Goal: Information Seeking & Learning: Learn about a topic

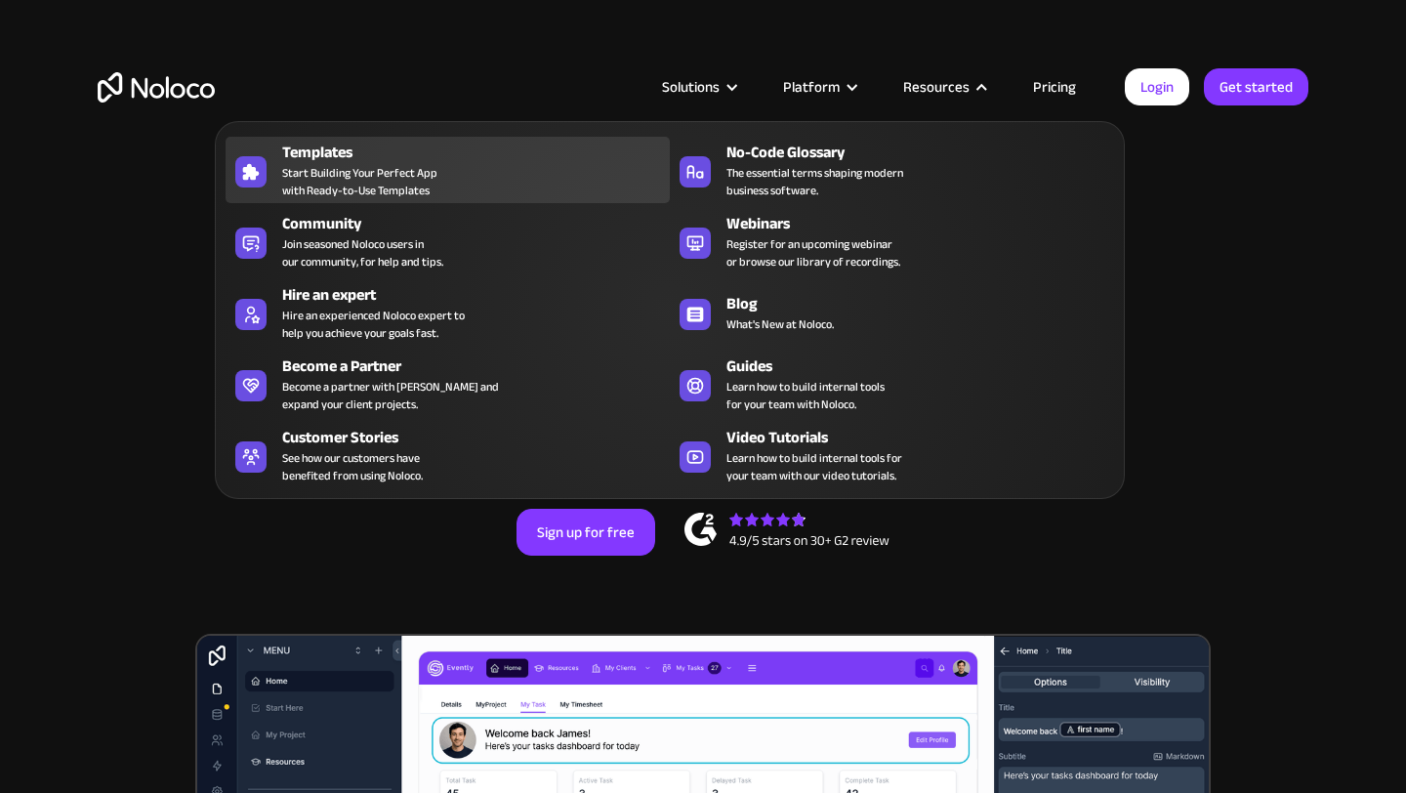
click at [484, 184] on div "Templates Start Building Your Perfect App with Ready-to-Use Templates" at bounding box center [471, 170] width 378 height 59
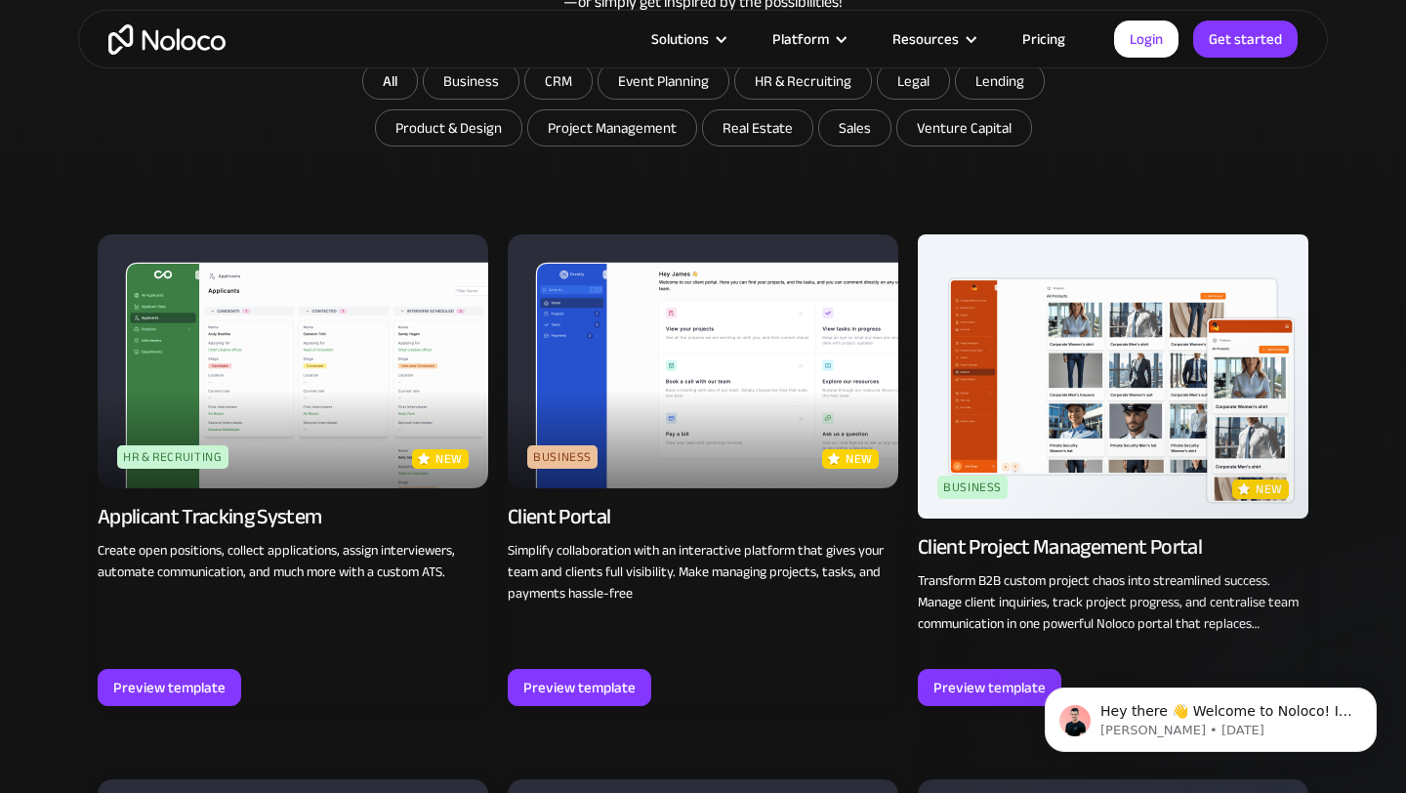
scroll to position [1177, 0]
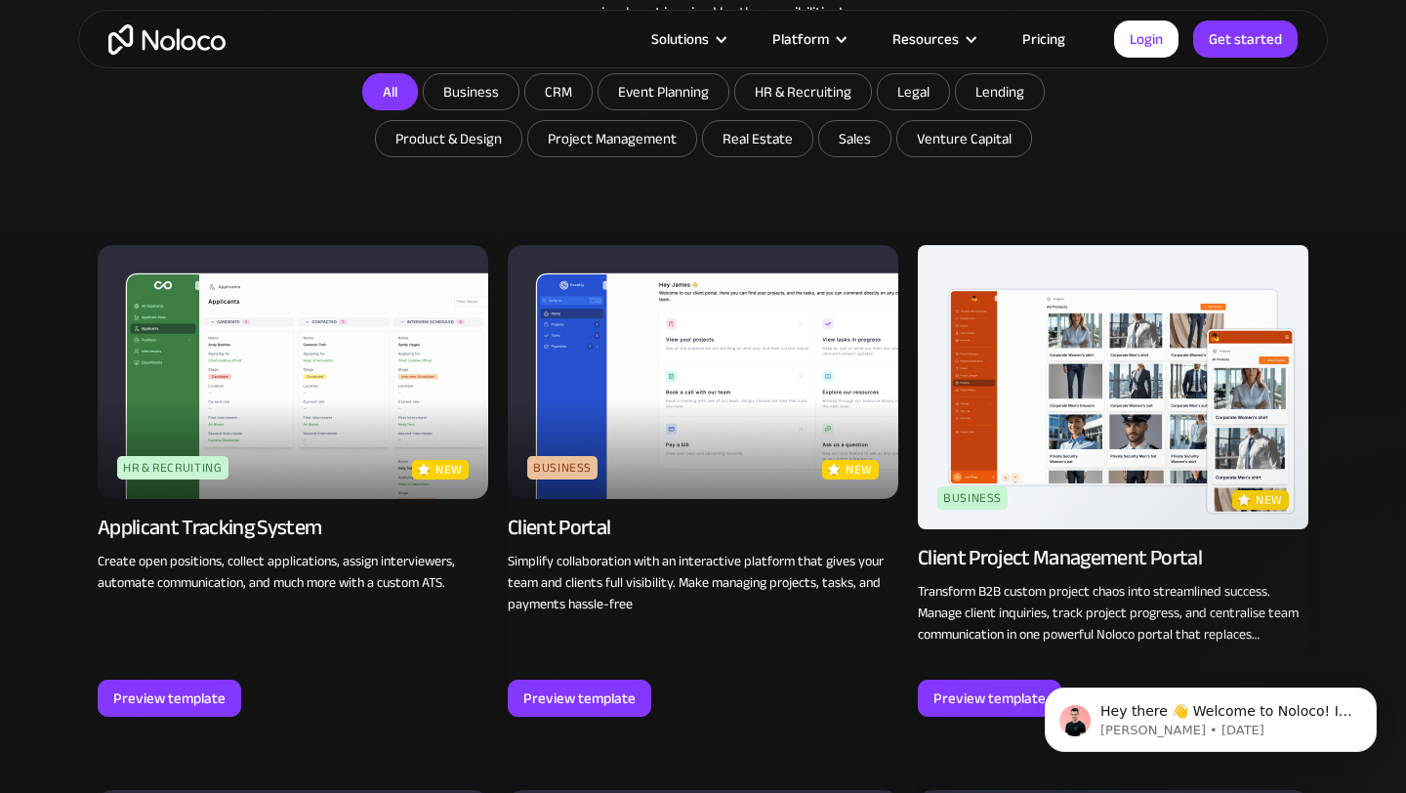
click at [396, 98] on link "All" at bounding box center [390, 91] width 56 height 37
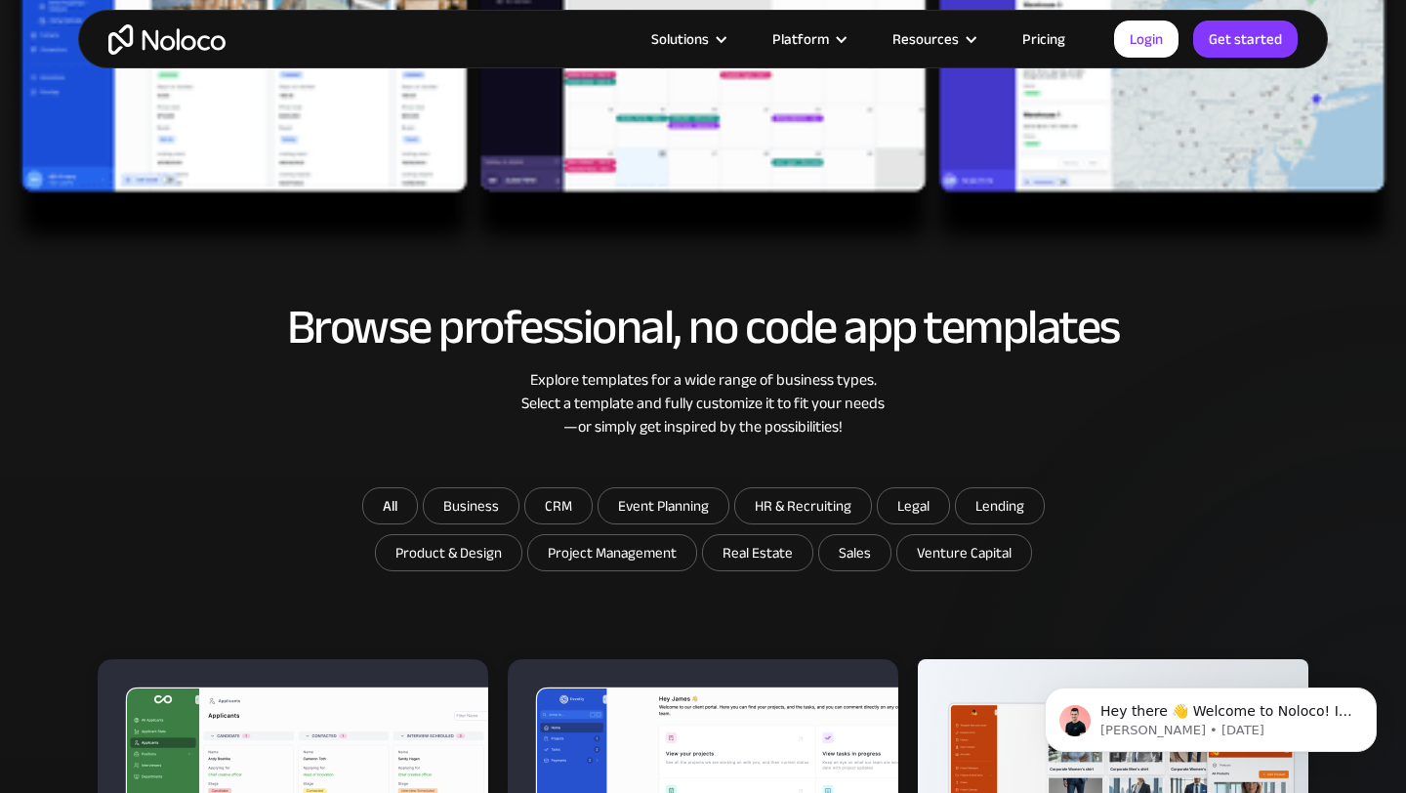
scroll to position [761, 0]
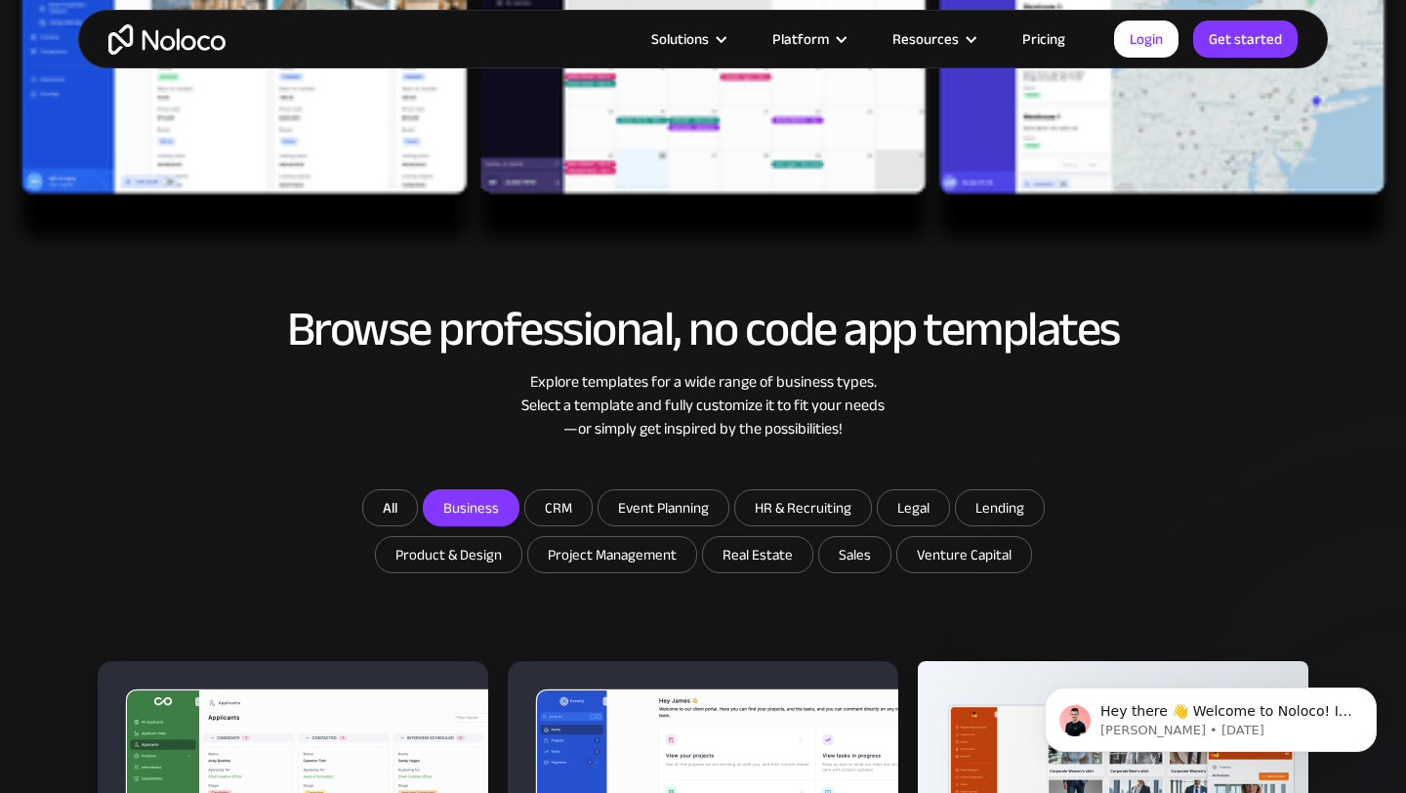
click at [483, 509] on input "Business" at bounding box center [471, 507] width 95 height 35
checkbox input "true"
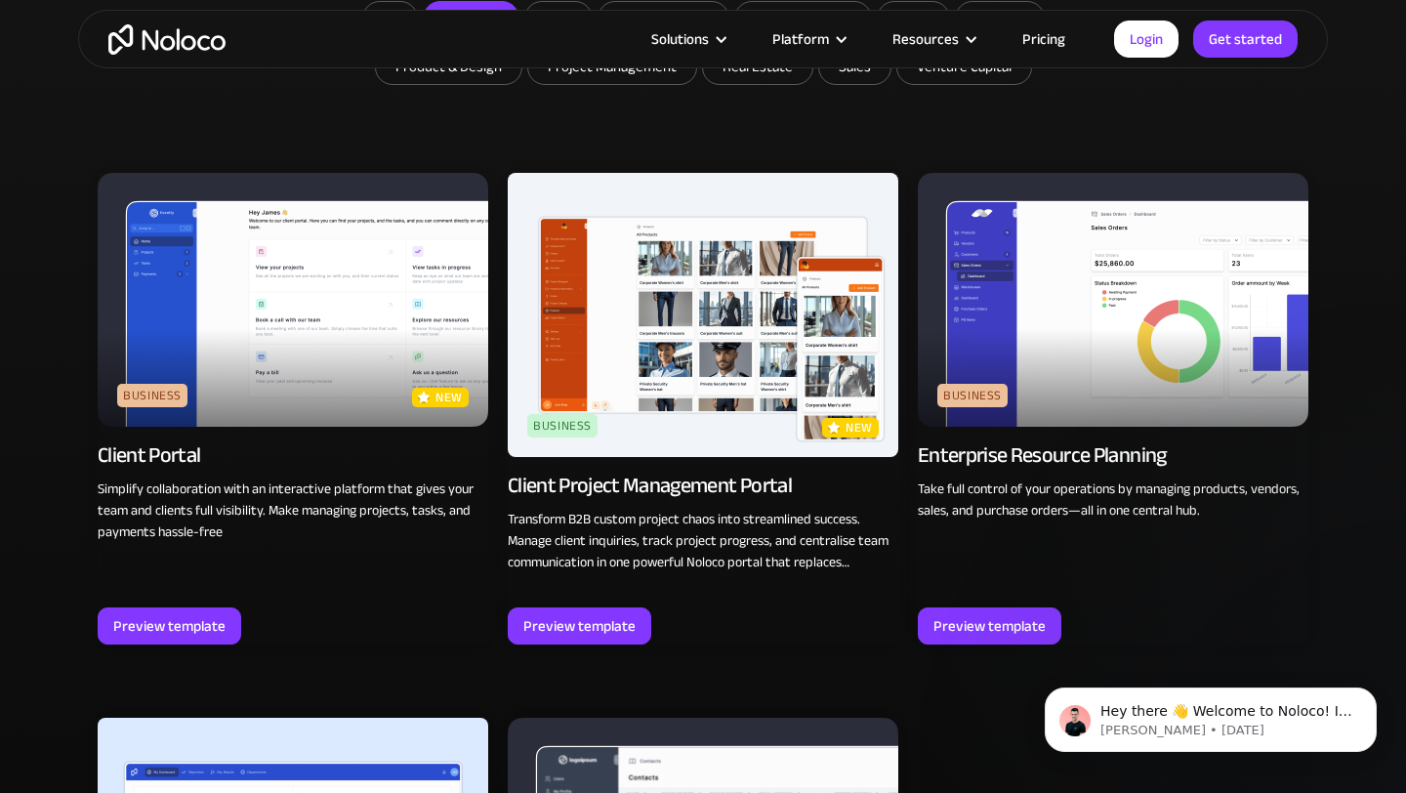
scroll to position [1252, 0]
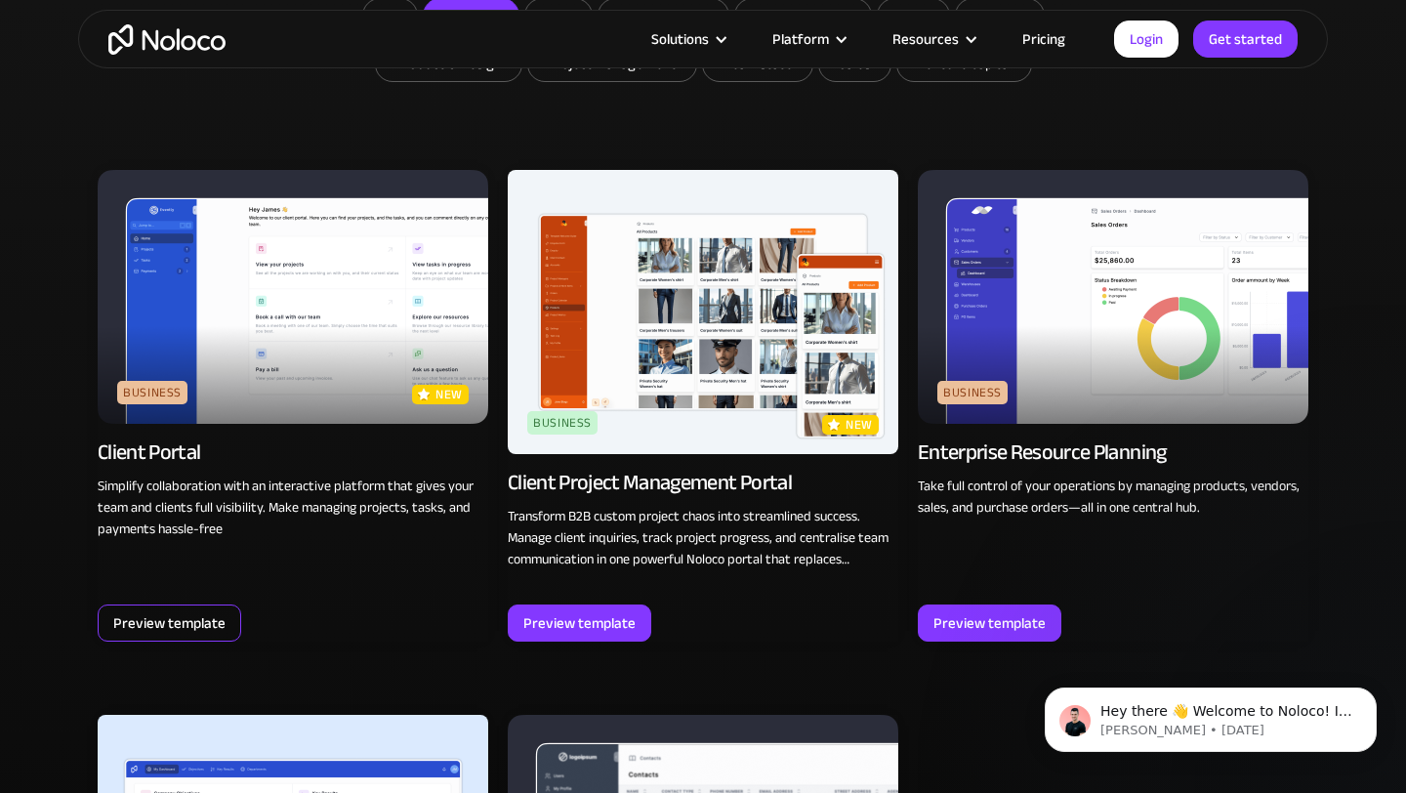
click at [193, 614] on div "Preview template" at bounding box center [169, 622] width 112 height 25
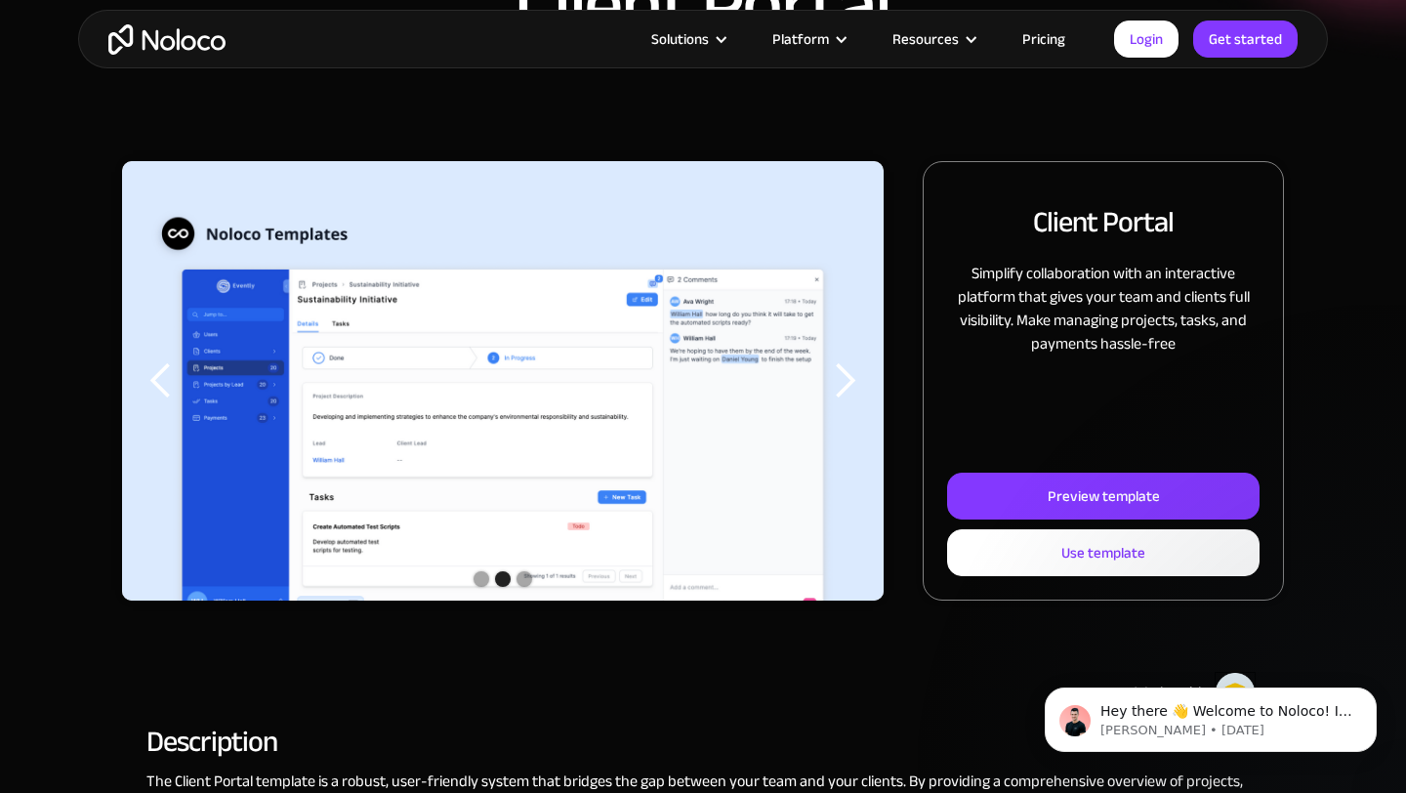
click at [160, 376] on div "previous slide" at bounding box center [161, 380] width 39 height 39
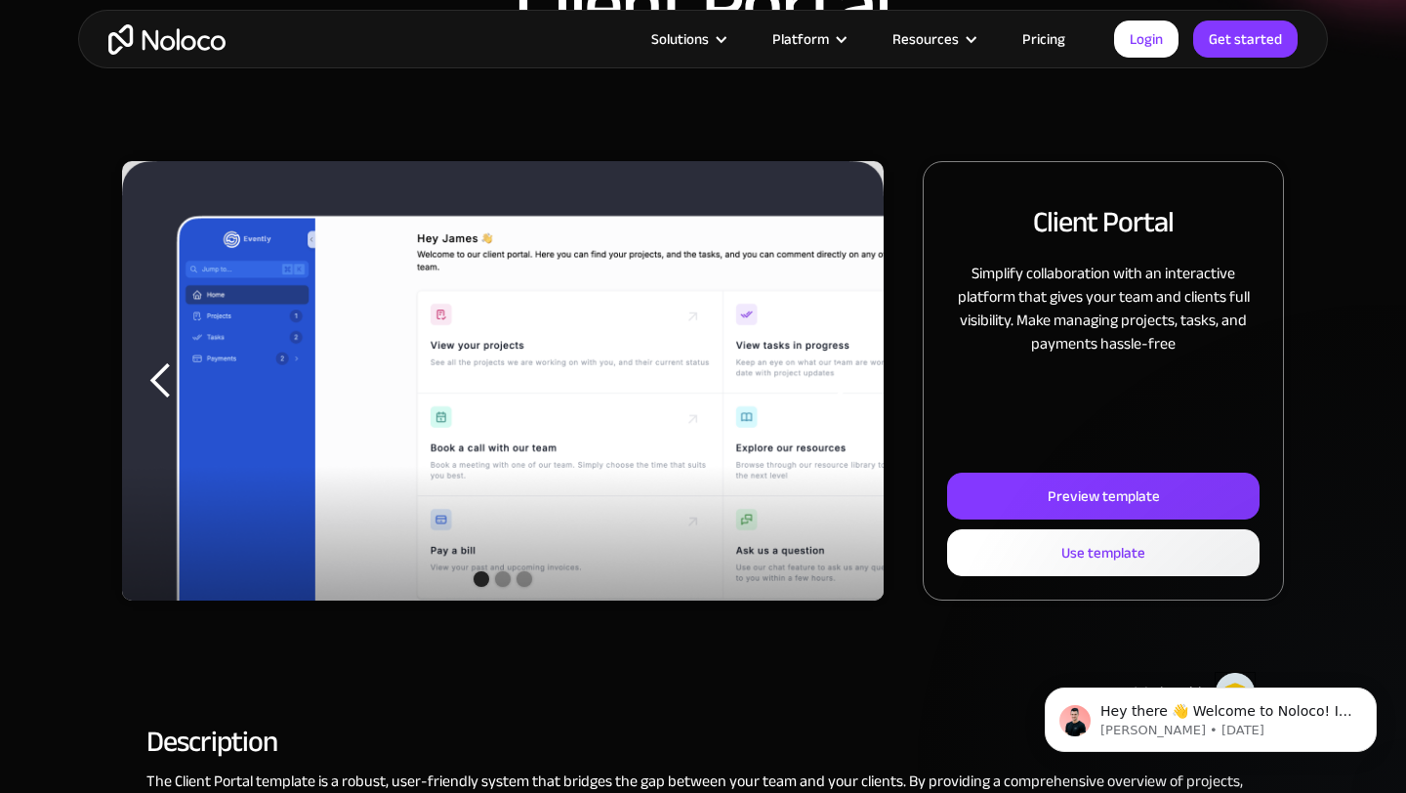
click at [153, 378] on div "previous slide" at bounding box center [161, 380] width 39 height 39
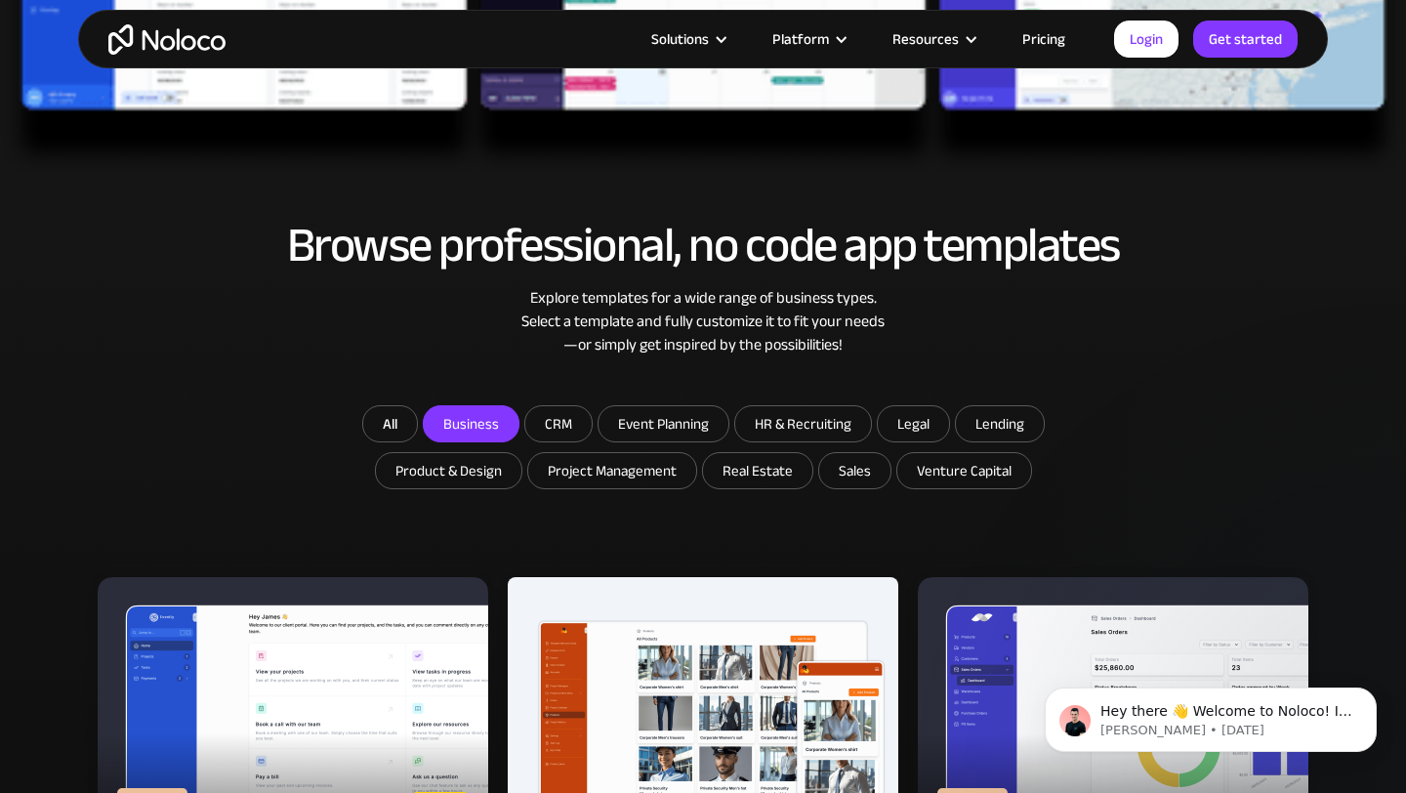
scroll to position [839, 0]
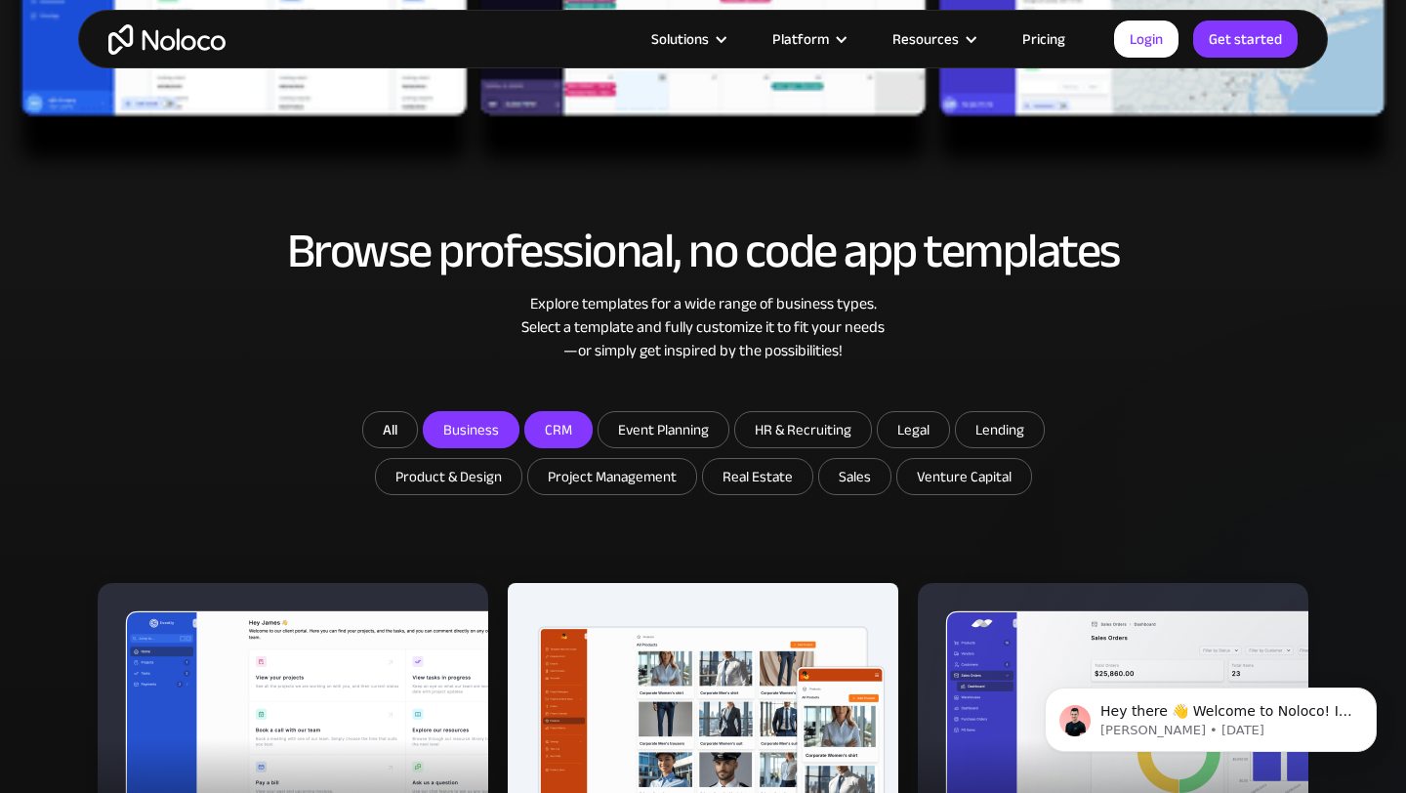
click at [548, 422] on input "CRM" at bounding box center [558, 429] width 66 height 35
checkbox input "true"
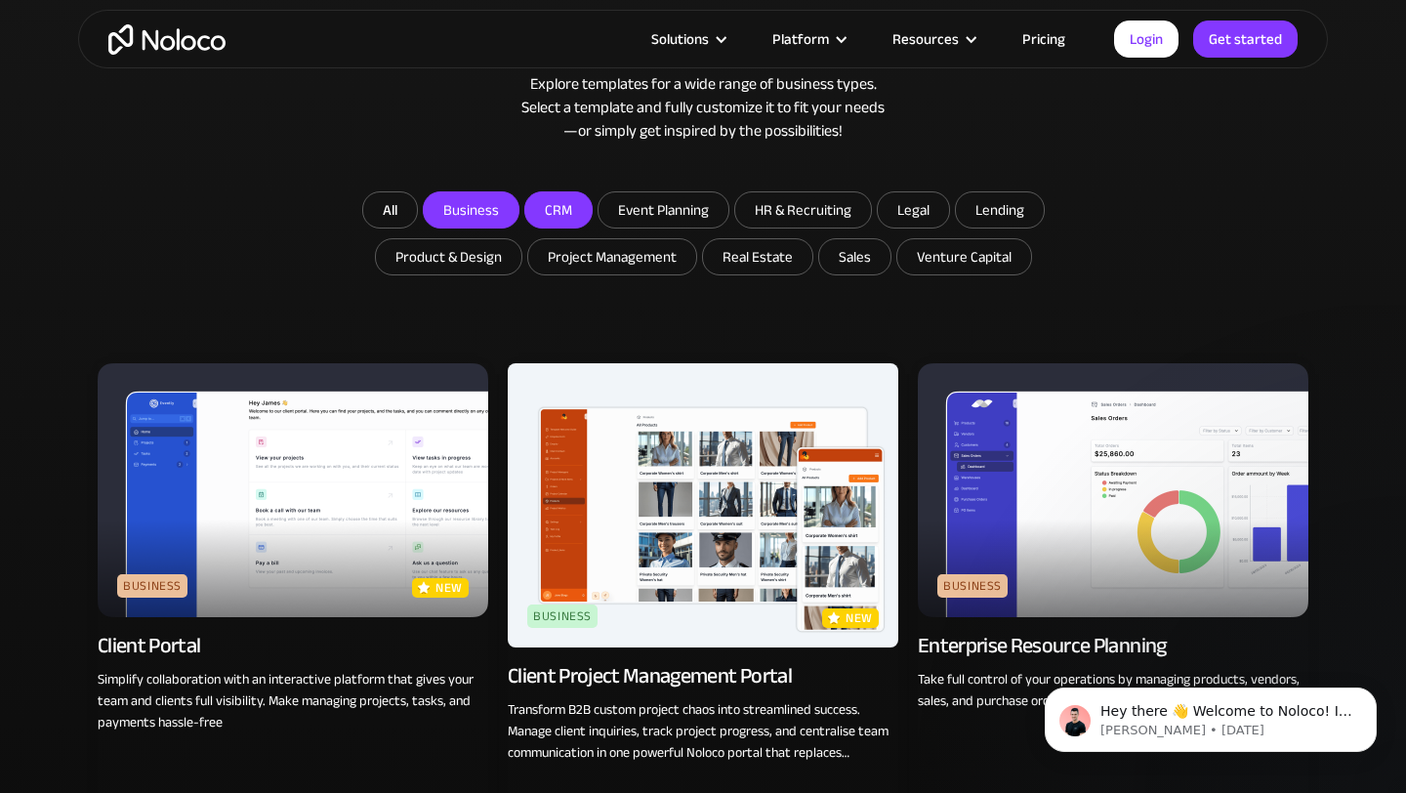
scroll to position [1058, 0]
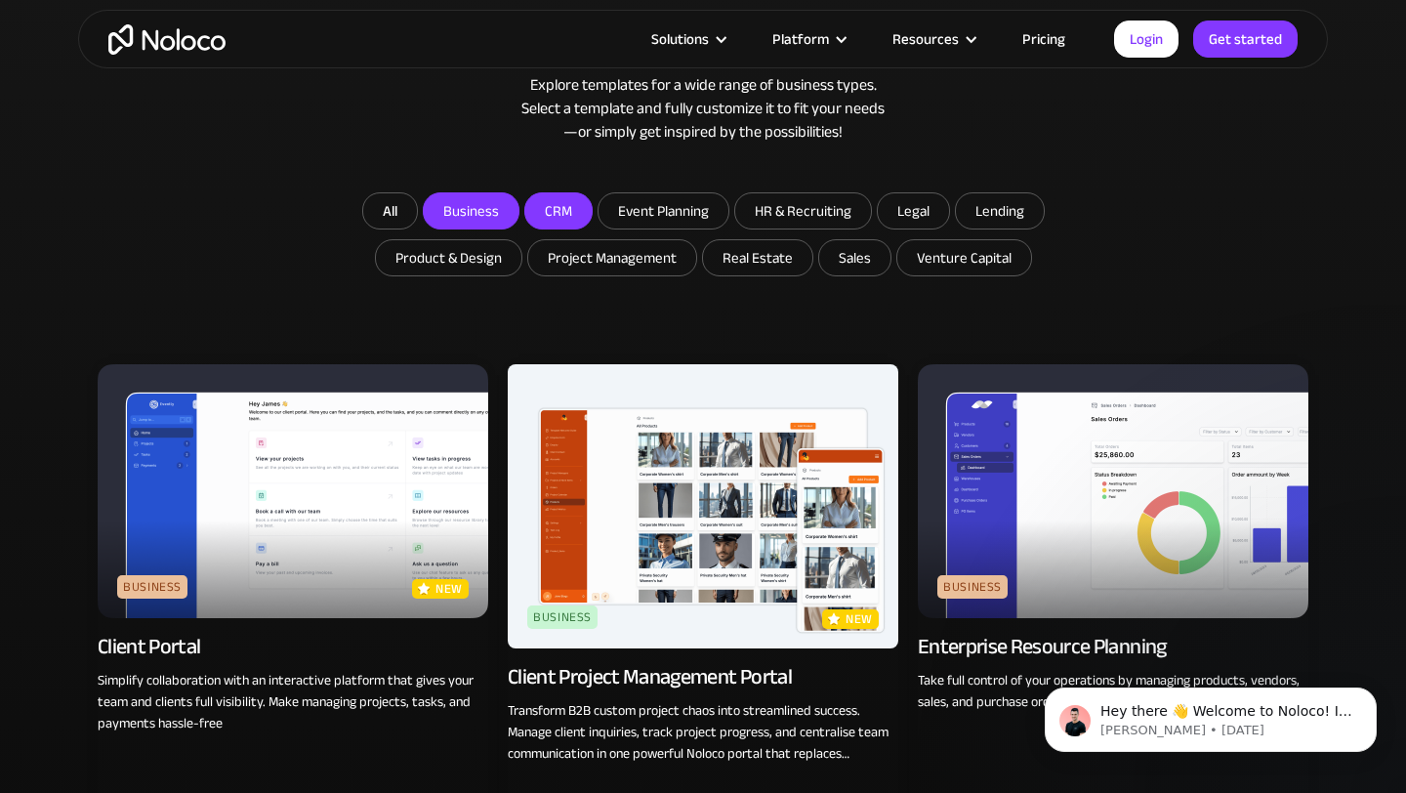
click at [478, 202] on input "Business" at bounding box center [471, 210] width 95 height 35
checkbox input "false"
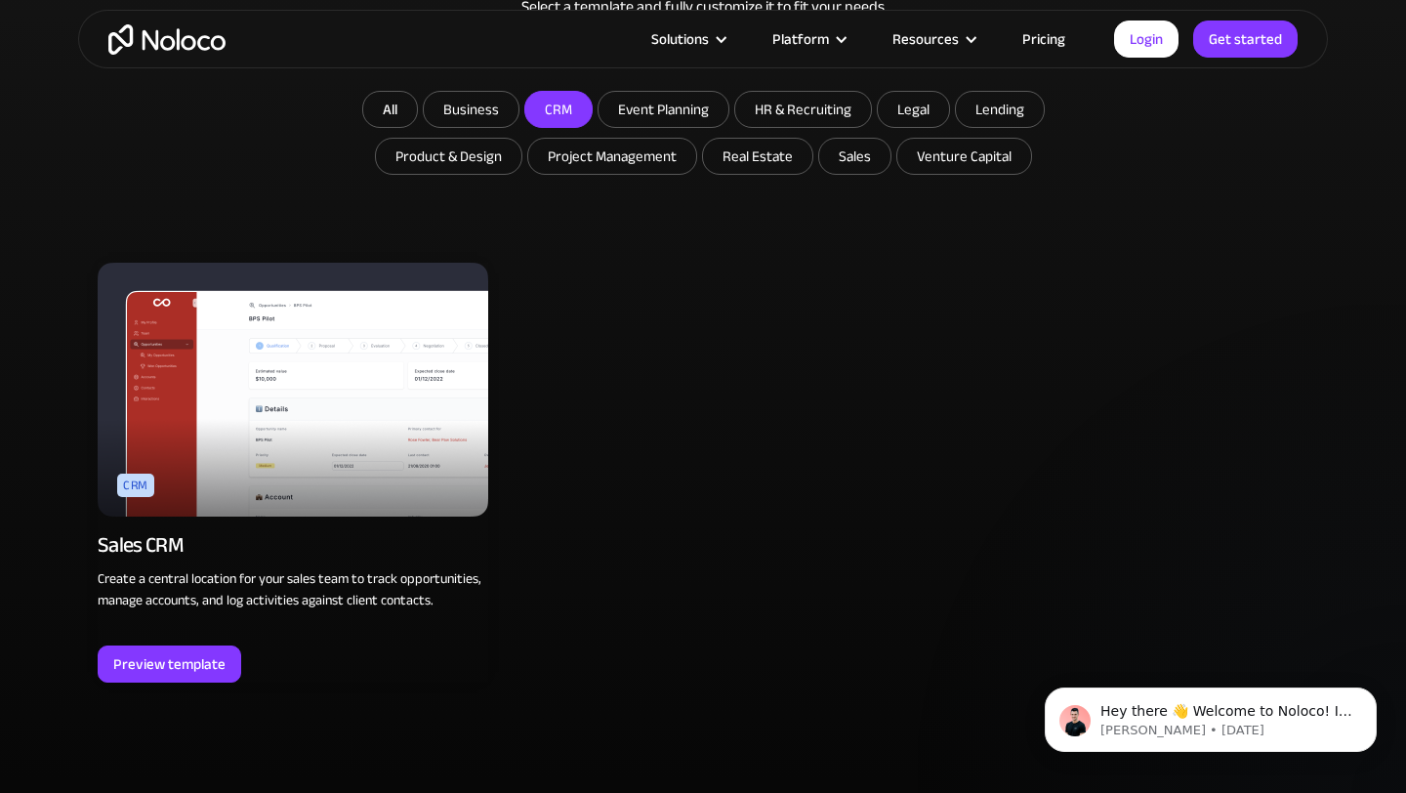
scroll to position [1161, 0]
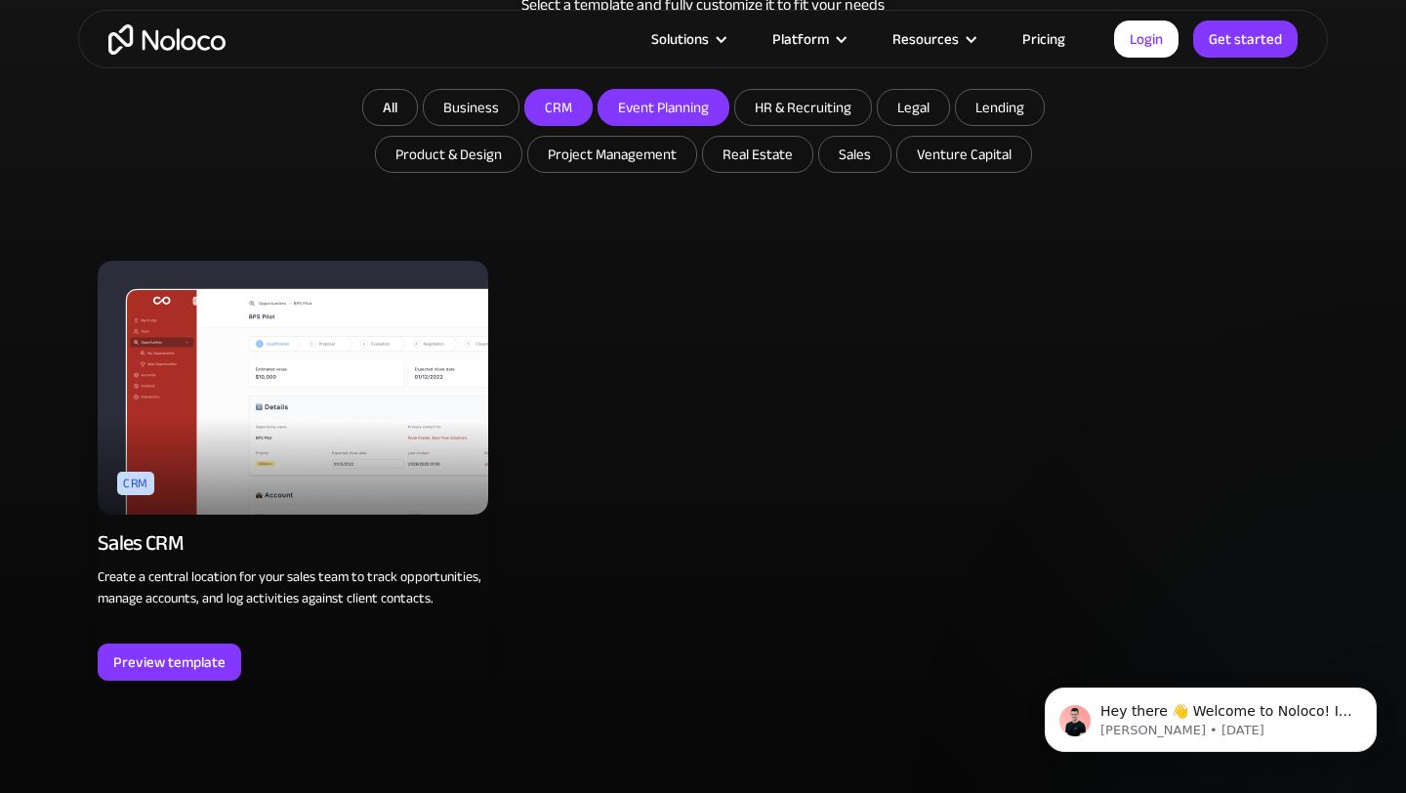
click at [708, 108] on input "Event Planning" at bounding box center [664, 107] width 130 height 35
checkbox input "true"
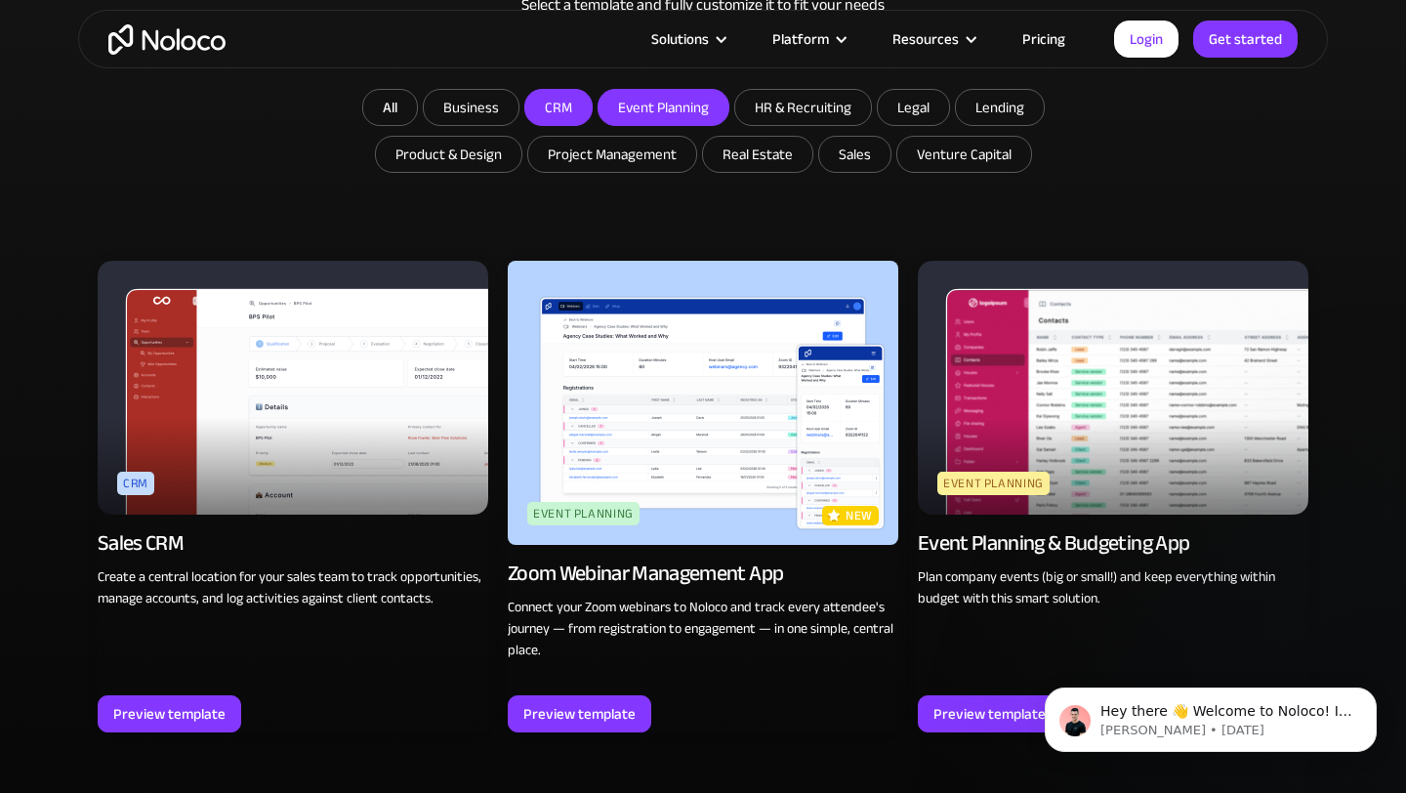
click at [572, 106] on input "CRM" at bounding box center [558, 107] width 66 height 35
checkbox input "false"
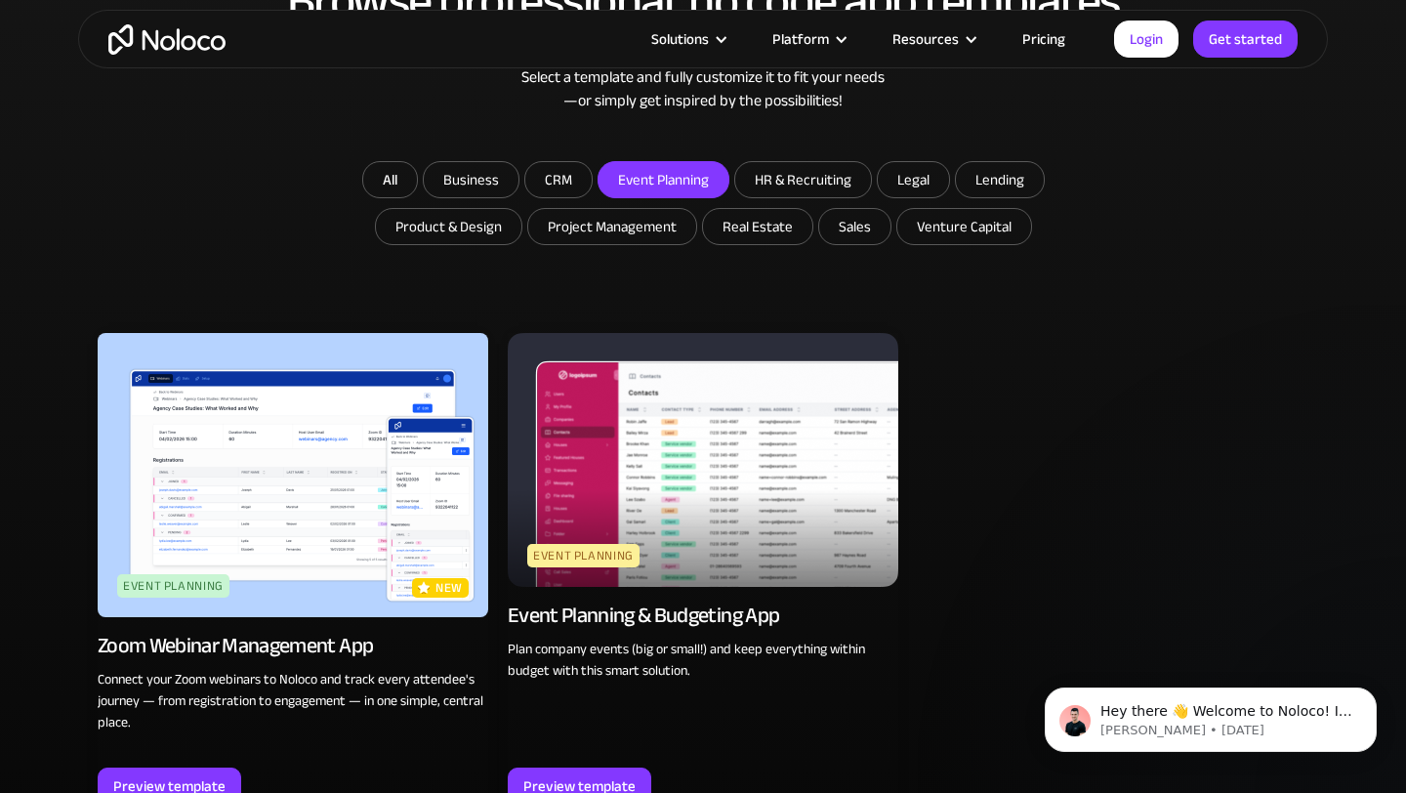
scroll to position [1073, 0]
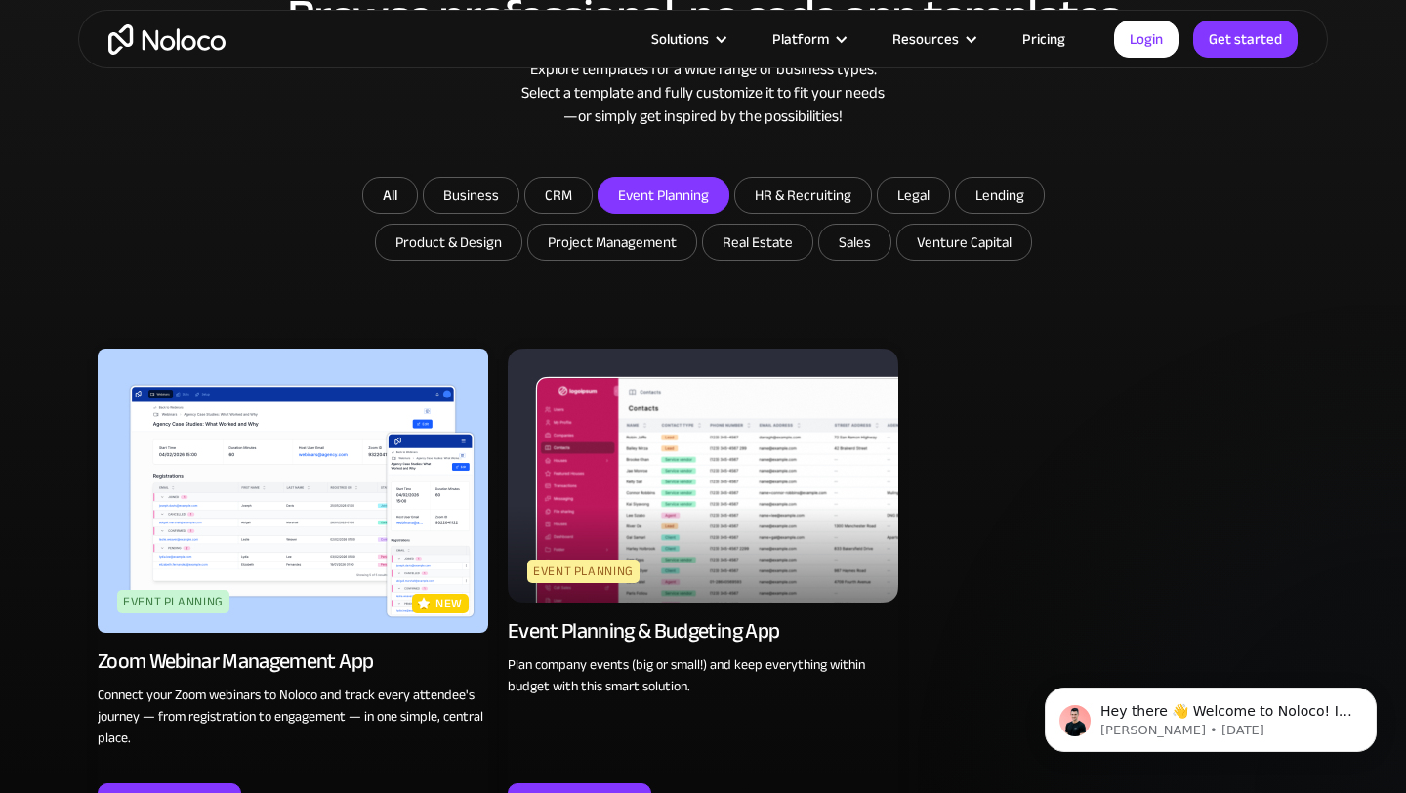
click at [712, 194] on input "Event Planning" at bounding box center [664, 195] width 130 height 35
checkbox input "false"
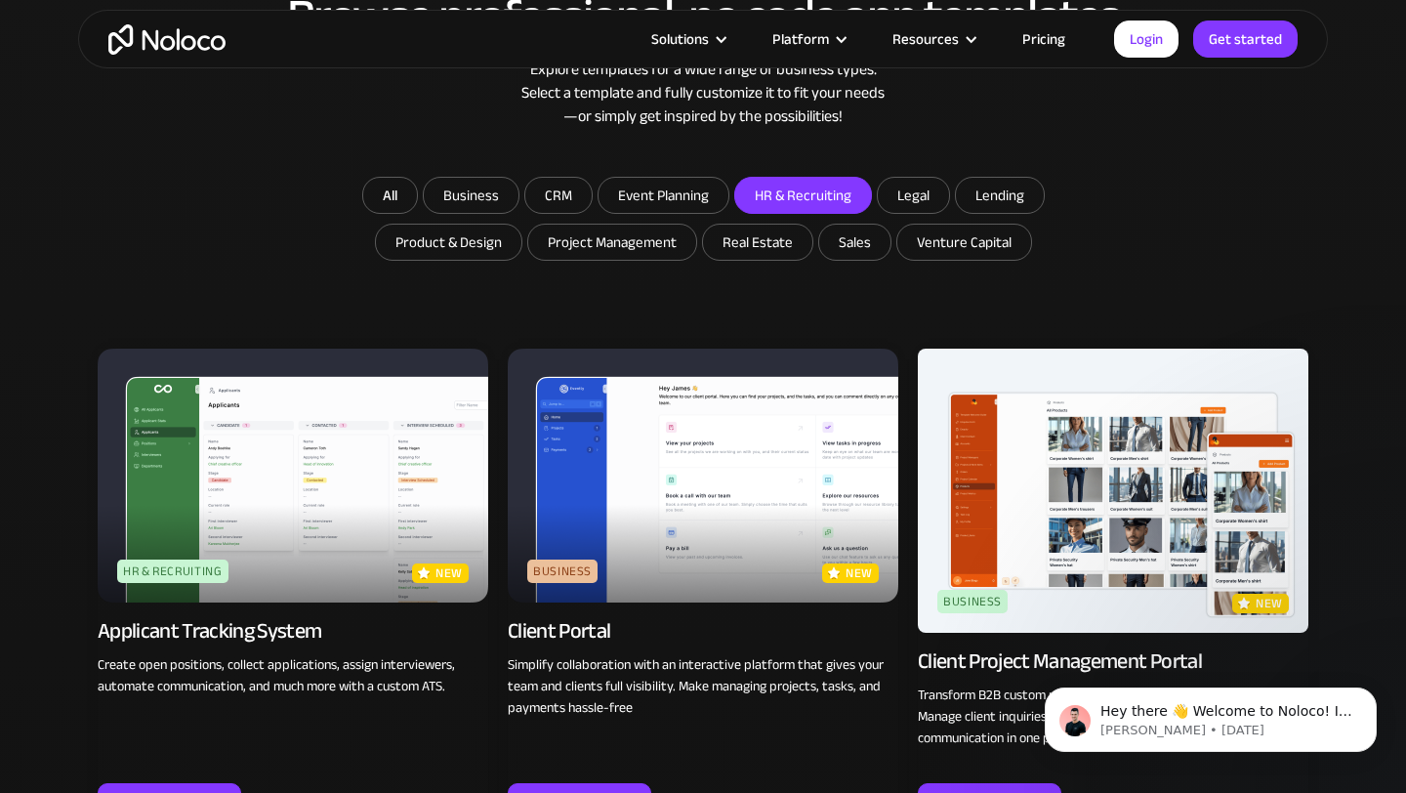
click at [823, 202] on input "HR & Recruiting" at bounding box center [803, 195] width 136 height 35
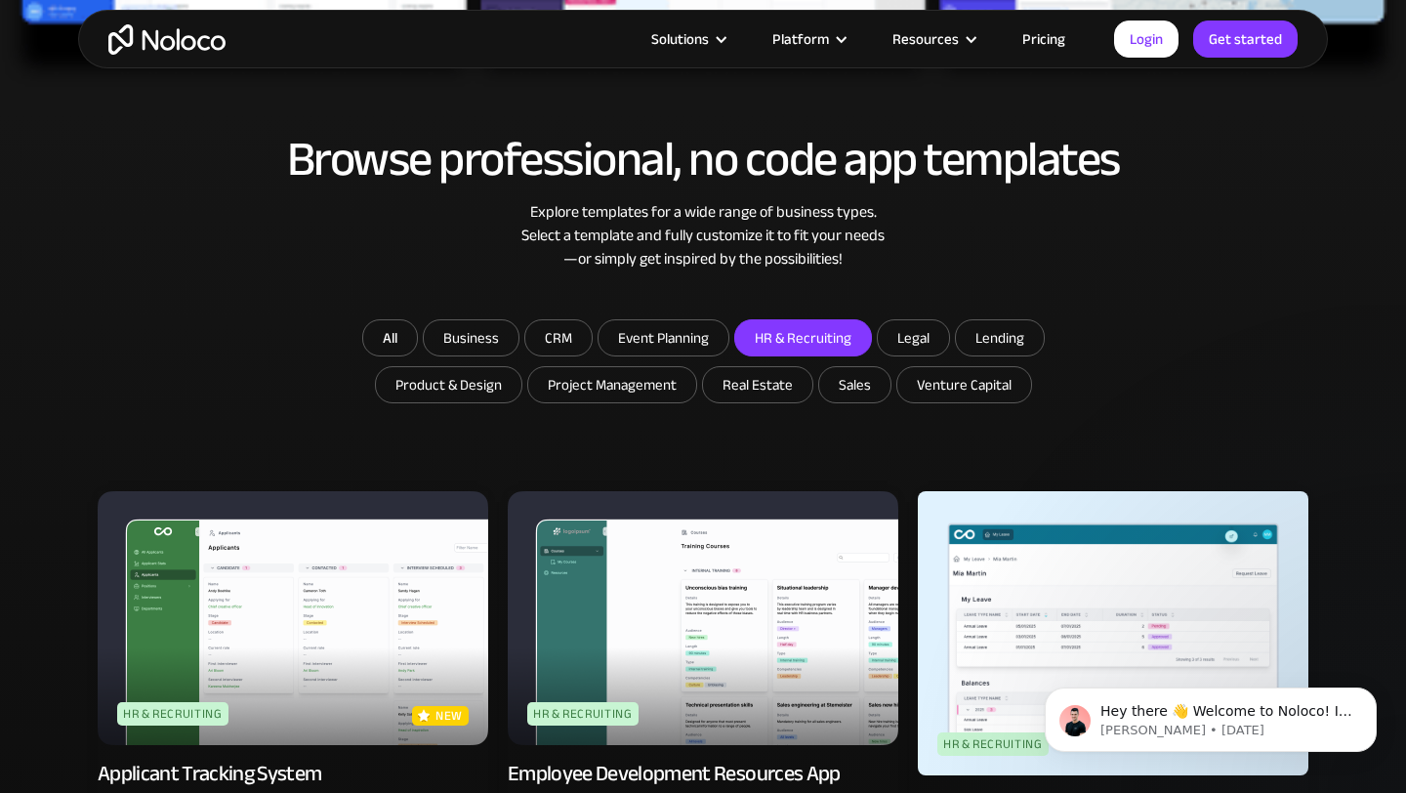
scroll to position [928, 0]
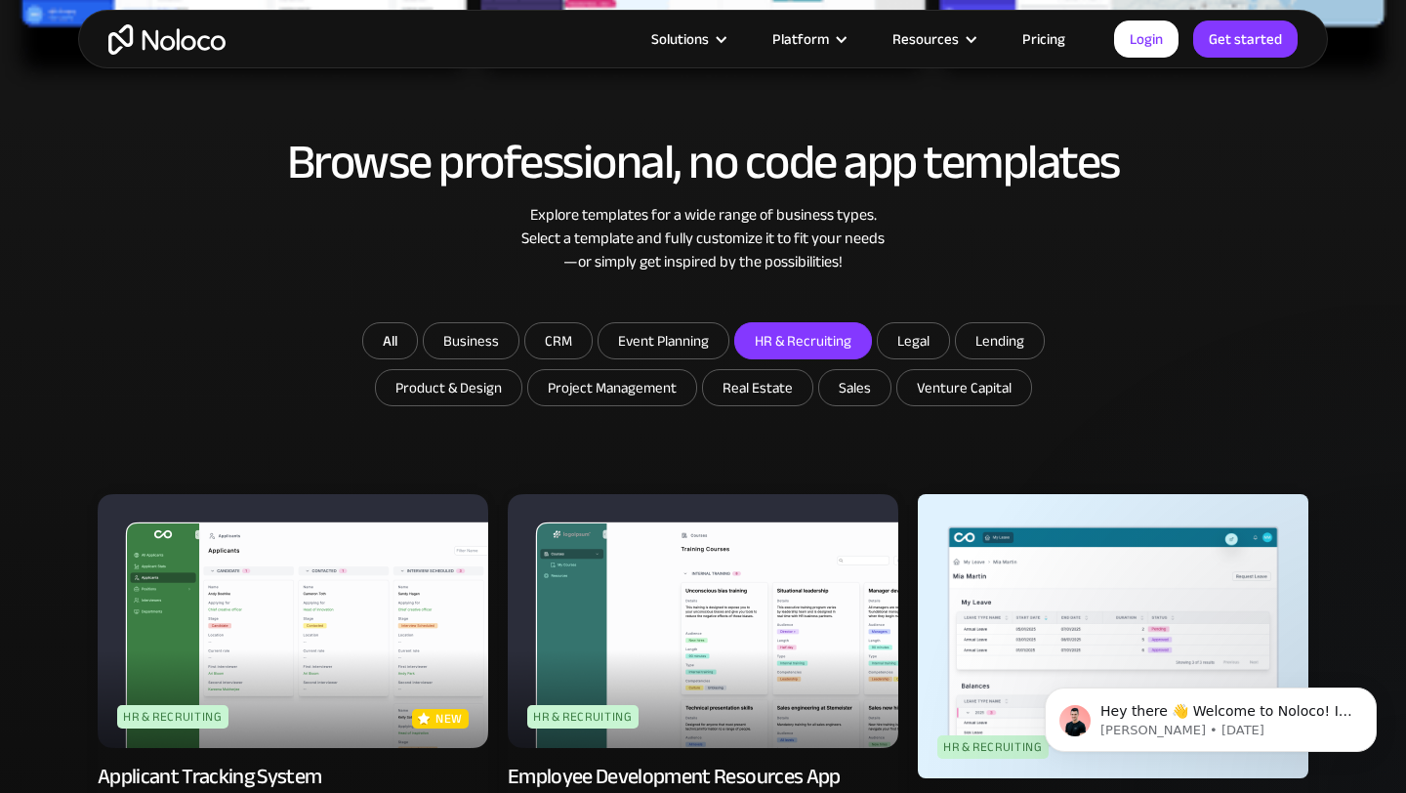
click at [816, 331] on input "HR & Recruiting" at bounding box center [803, 340] width 136 height 35
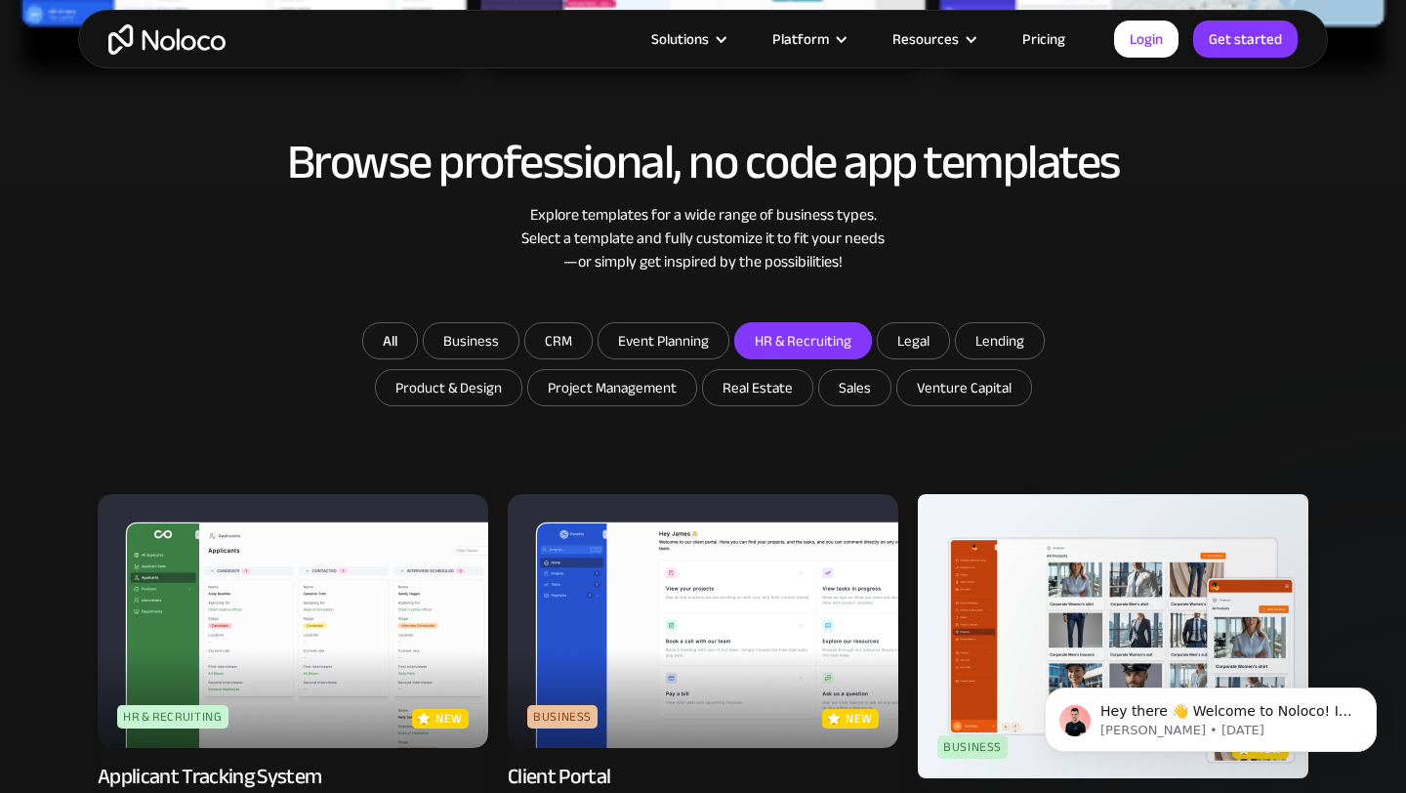
click at [816, 341] on input "HR & Recruiting" at bounding box center [803, 340] width 136 height 35
checkbox input "true"
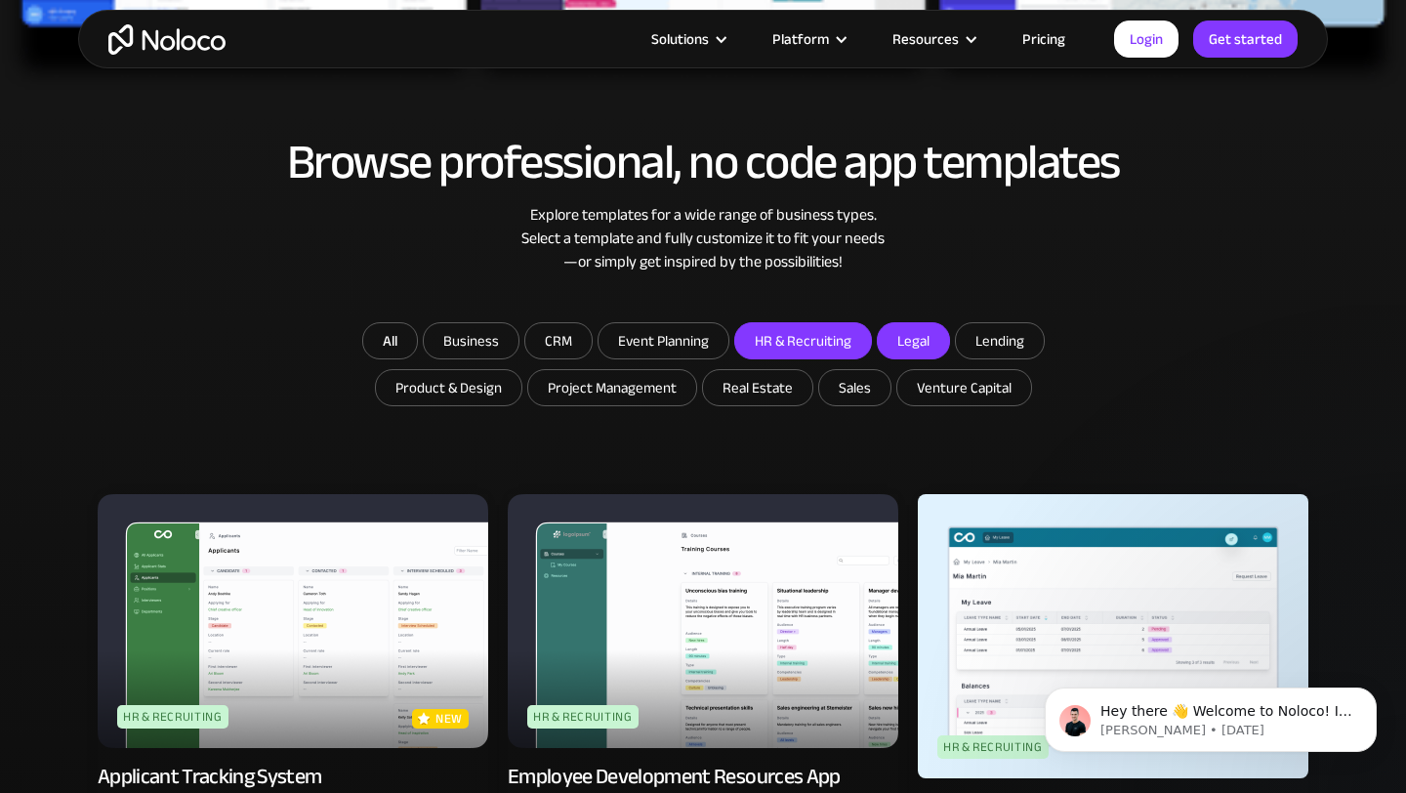
click at [891, 339] on input "Legal" at bounding box center [913, 340] width 71 height 35
checkbox input "true"
click at [848, 346] on input "HR & Recruiting" at bounding box center [803, 340] width 136 height 35
checkbox input "false"
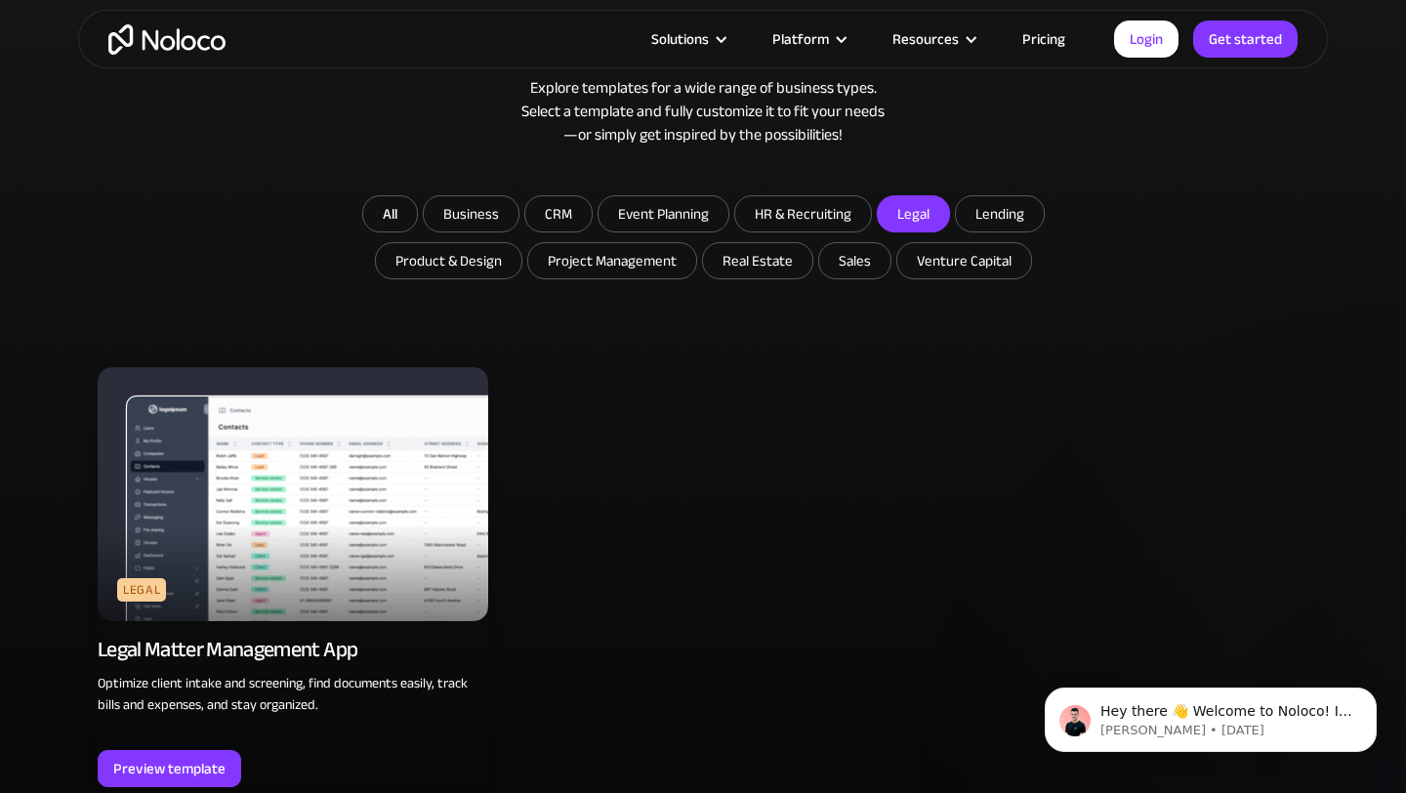
scroll to position [1086, 0]
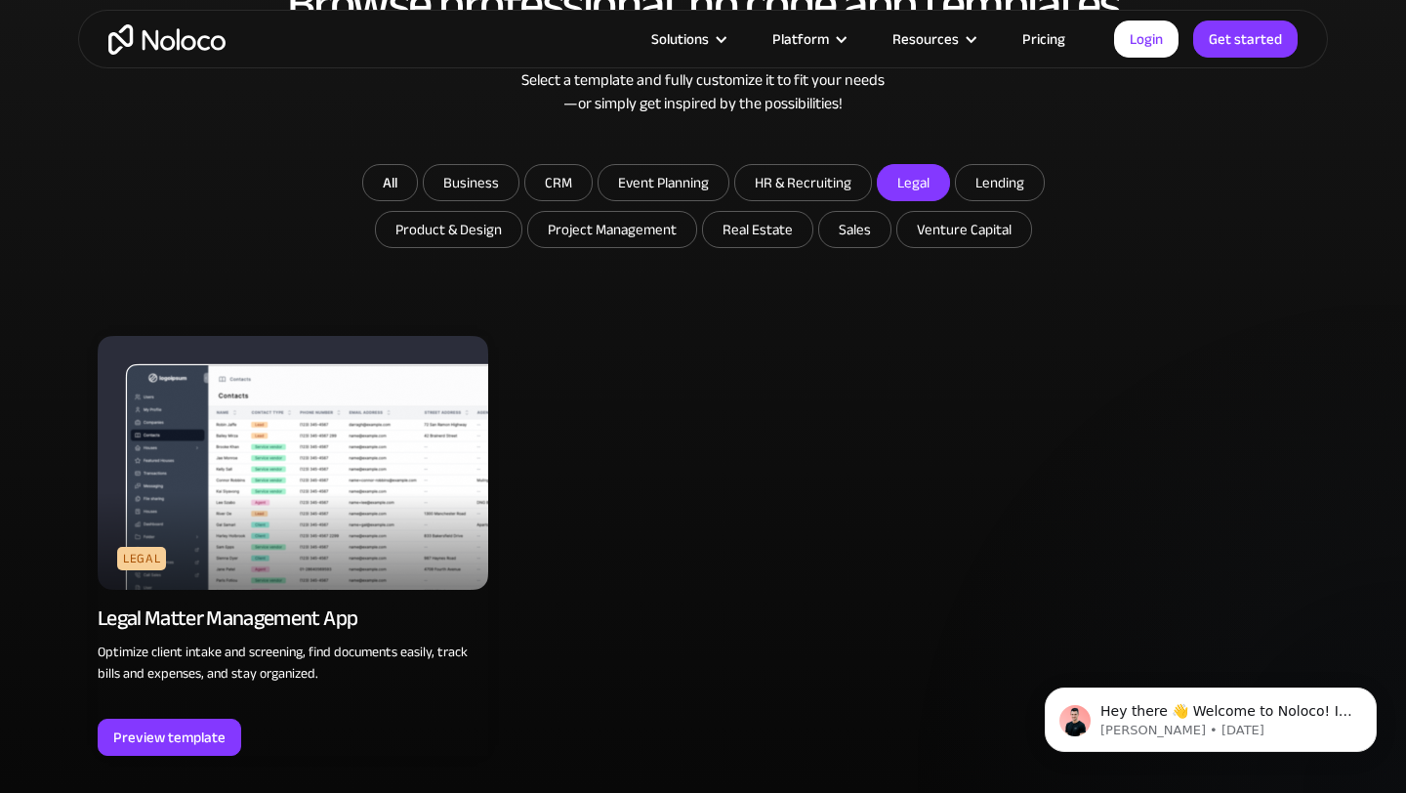
click at [937, 182] on input "Legal" at bounding box center [913, 182] width 71 height 35
checkbox input "false"
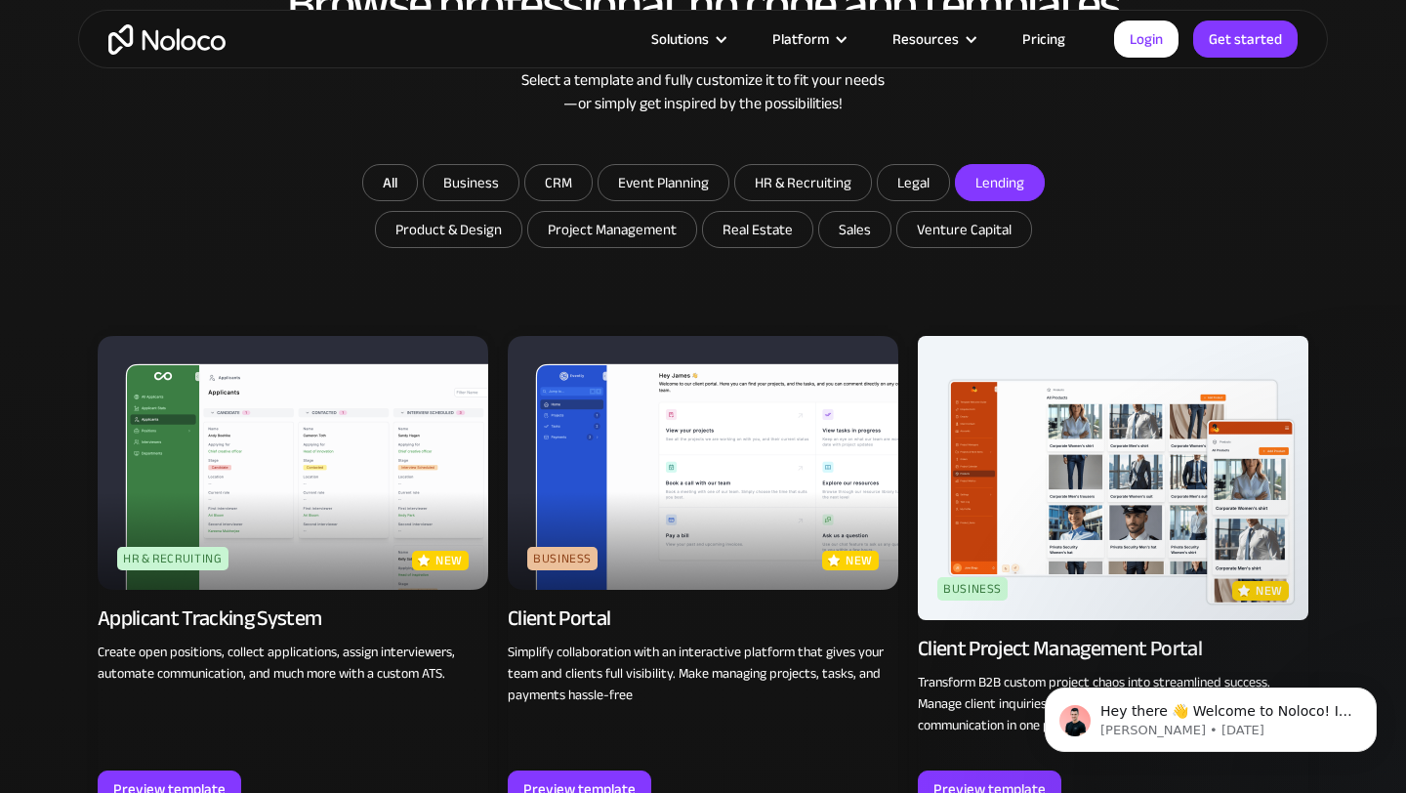
click at [991, 180] on input "Lending" at bounding box center [1000, 182] width 88 height 35
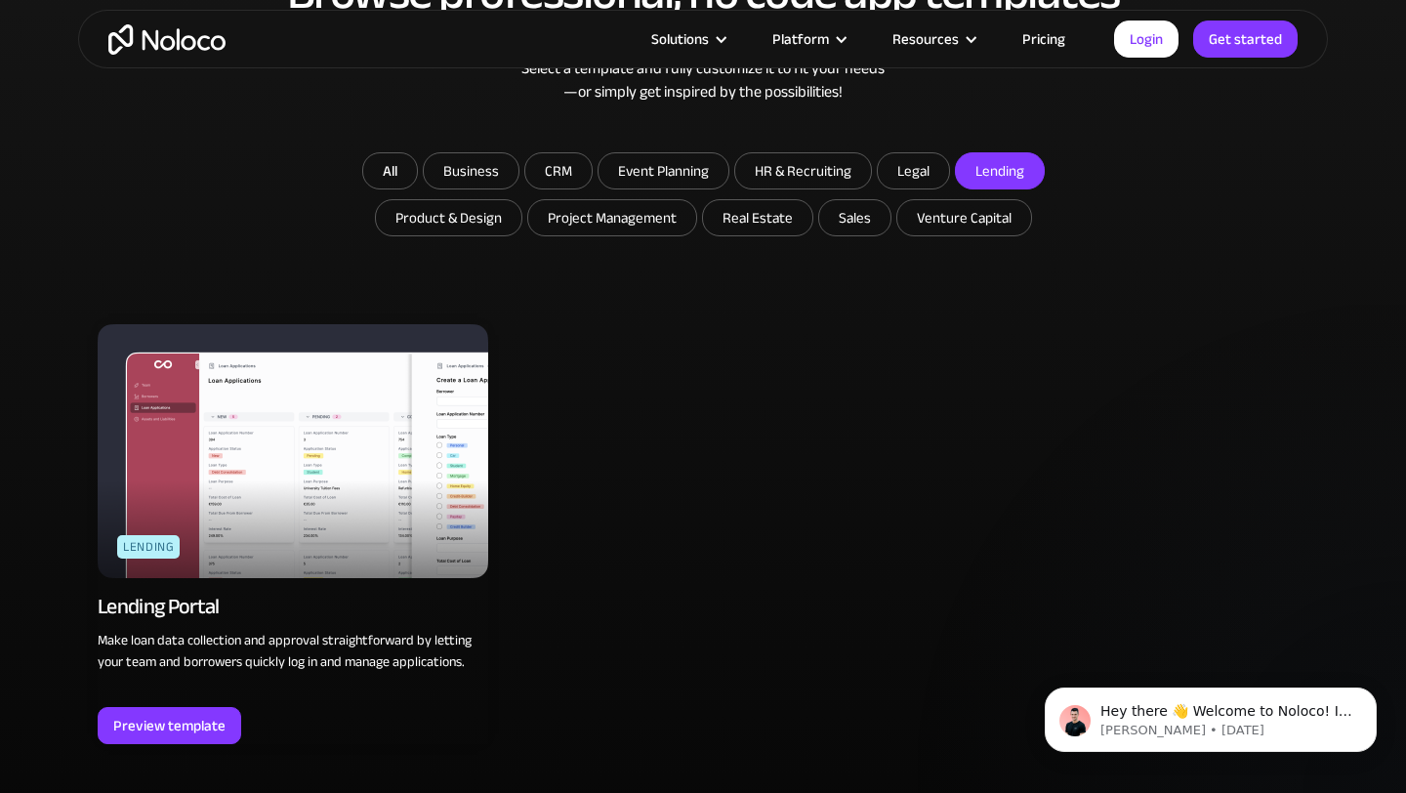
scroll to position [1092, 0]
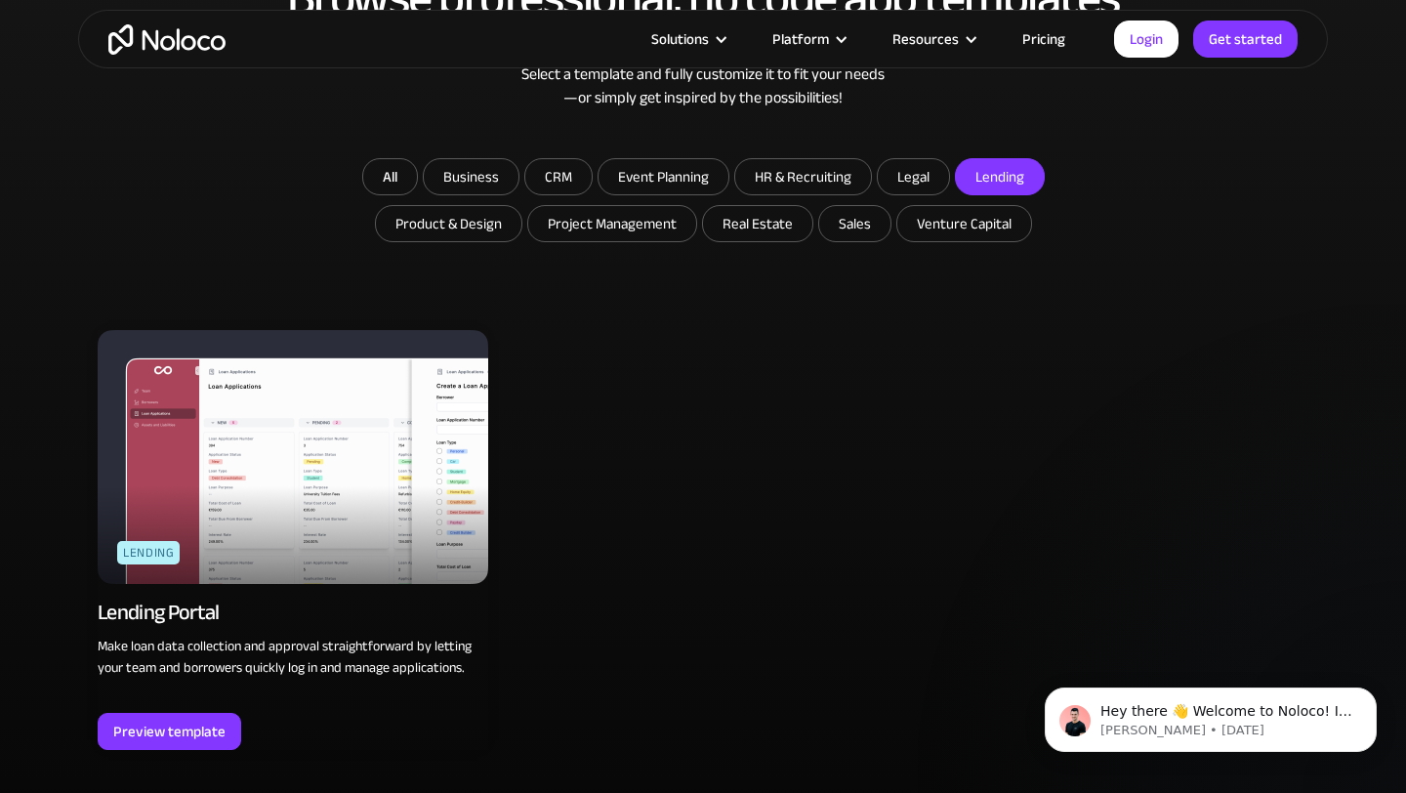
click at [1018, 165] on input "Lending" at bounding box center [1000, 176] width 88 height 35
checkbox input "false"
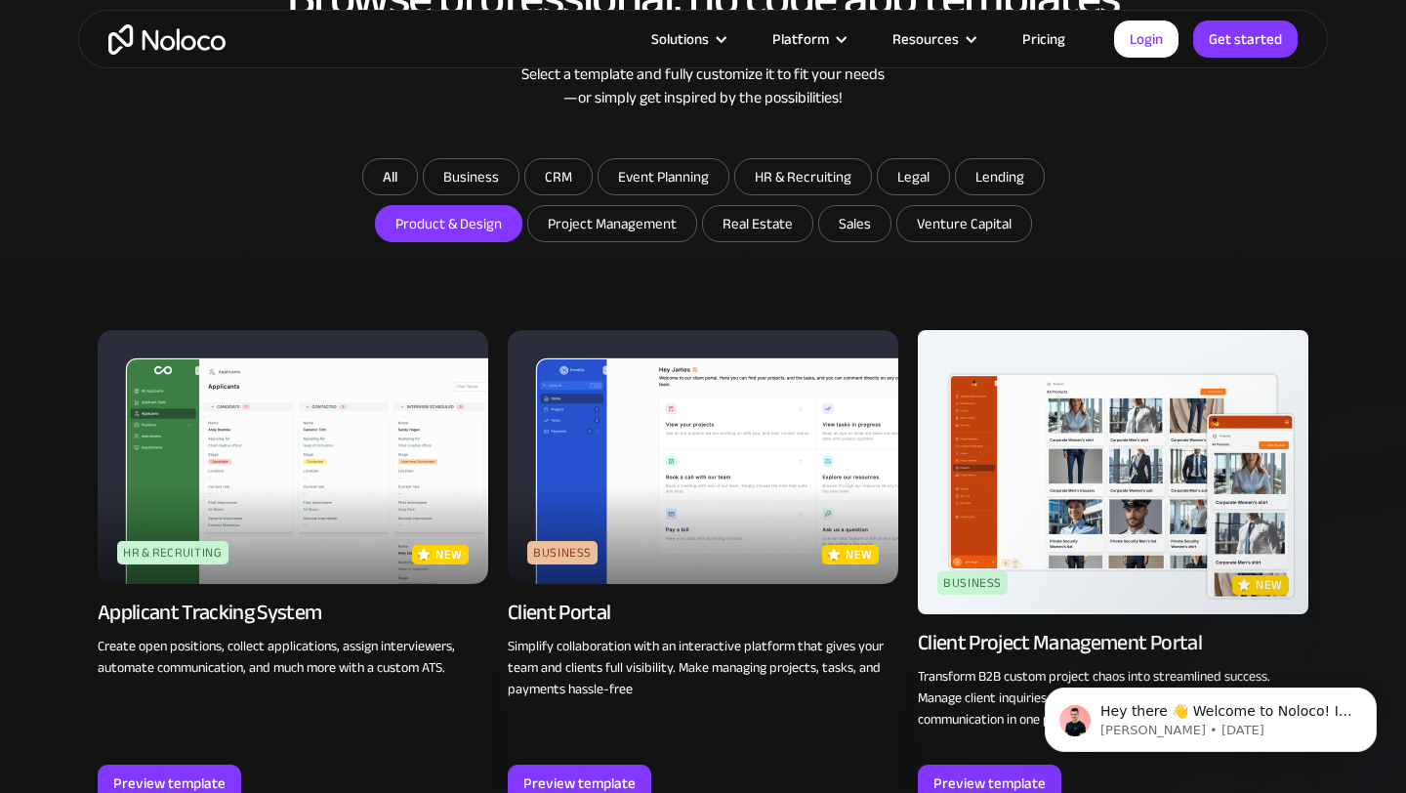
click at [493, 225] on input "Product & Design" at bounding box center [448, 223] width 145 height 35
checkbox input "true"
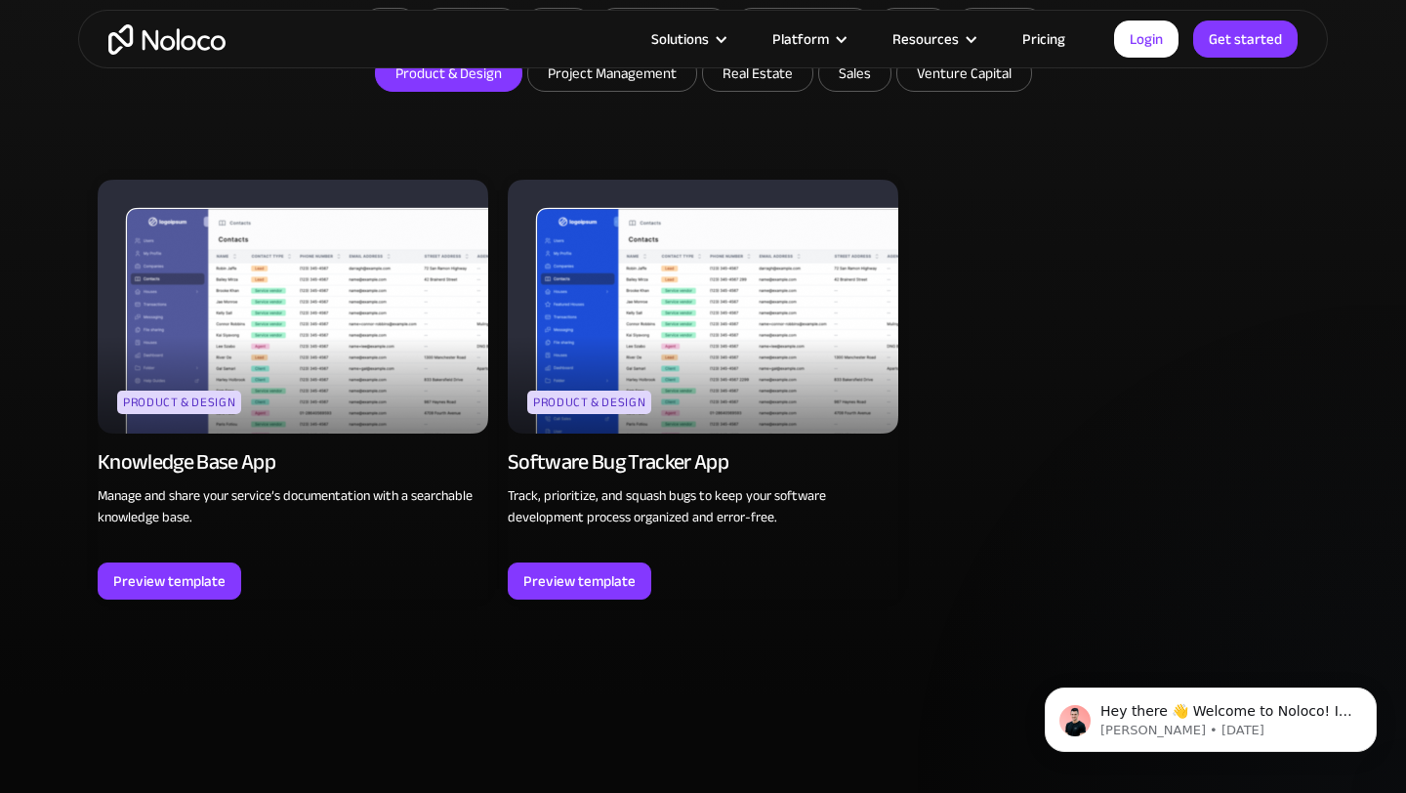
scroll to position [1246, 0]
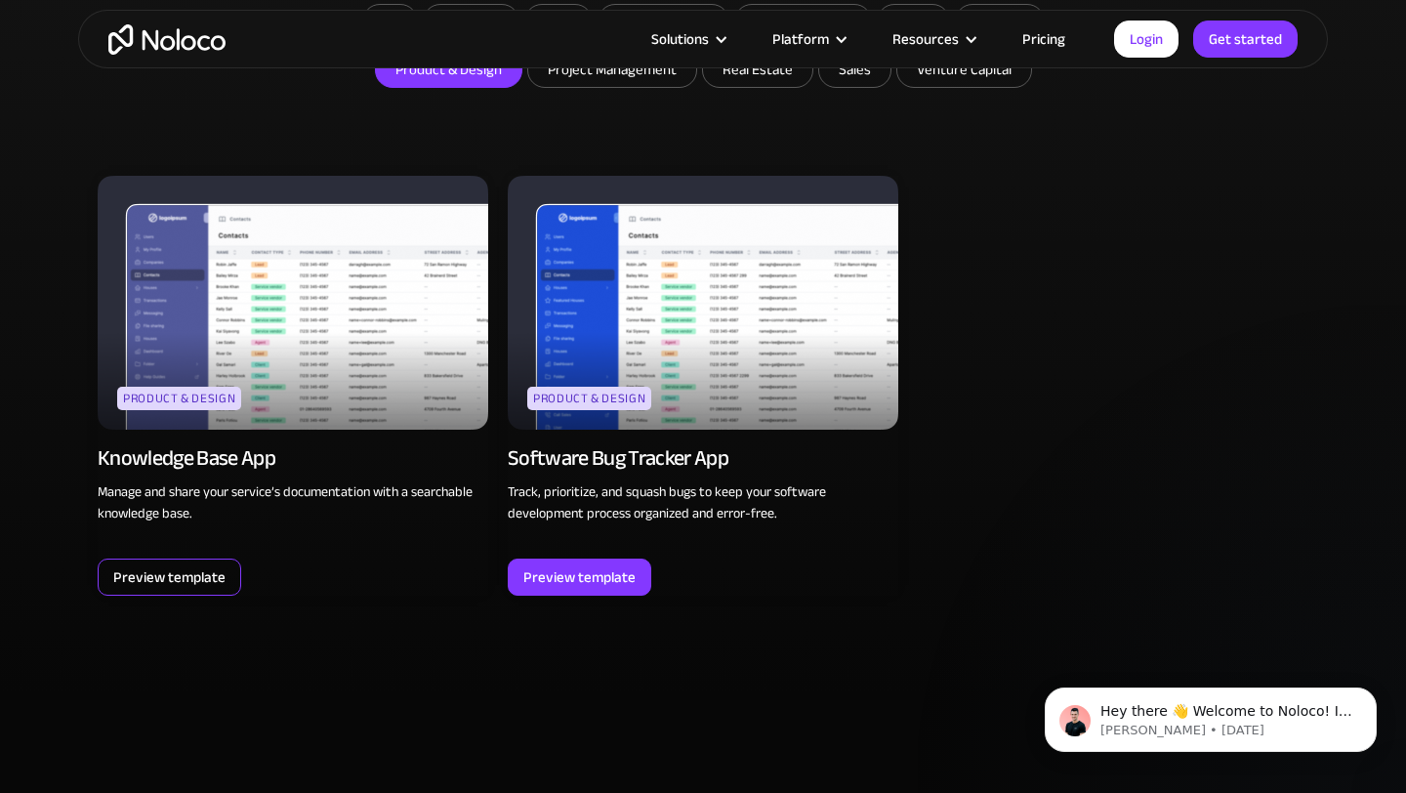
click at [205, 572] on div "Preview template" at bounding box center [169, 576] width 112 height 25
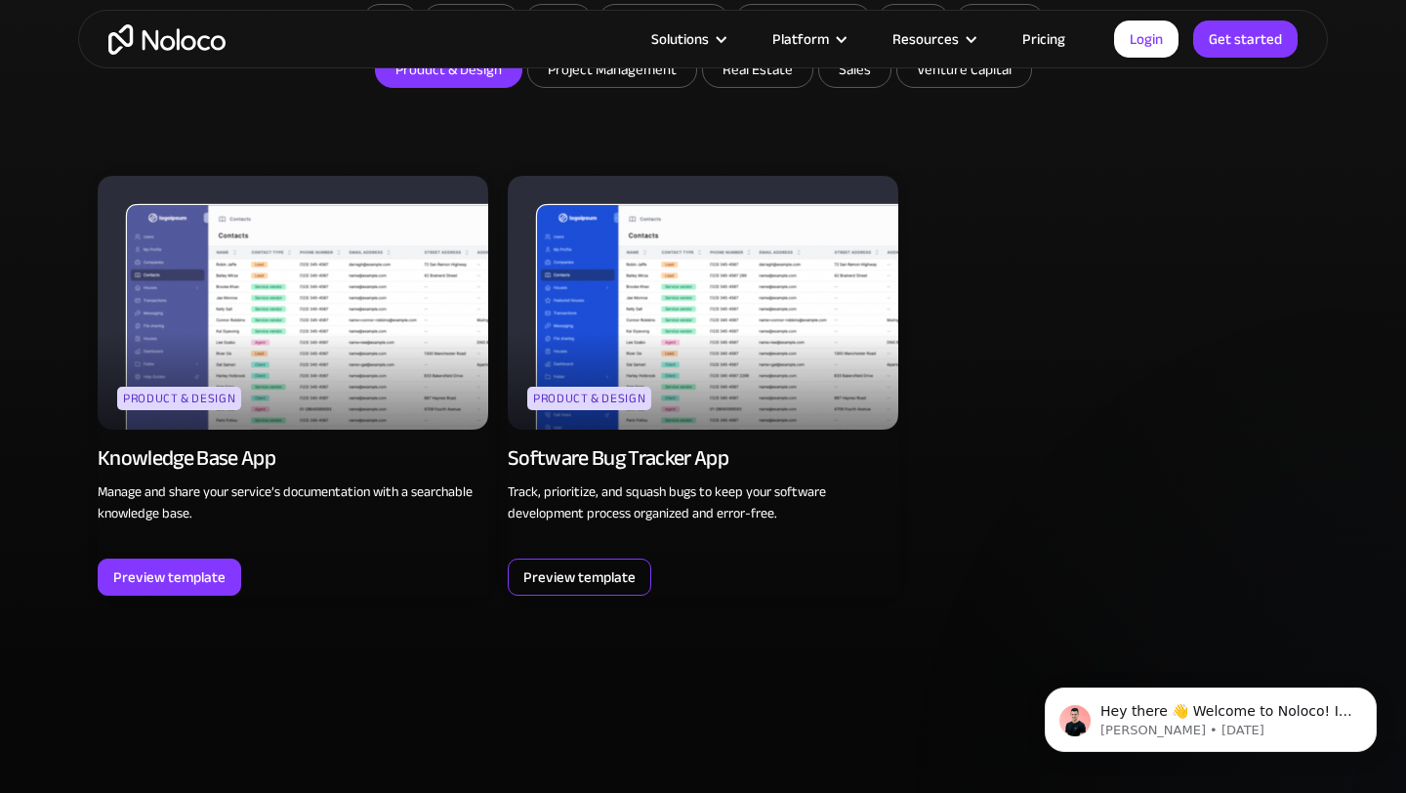
click at [595, 571] on div "Preview template" at bounding box center [579, 576] width 112 height 25
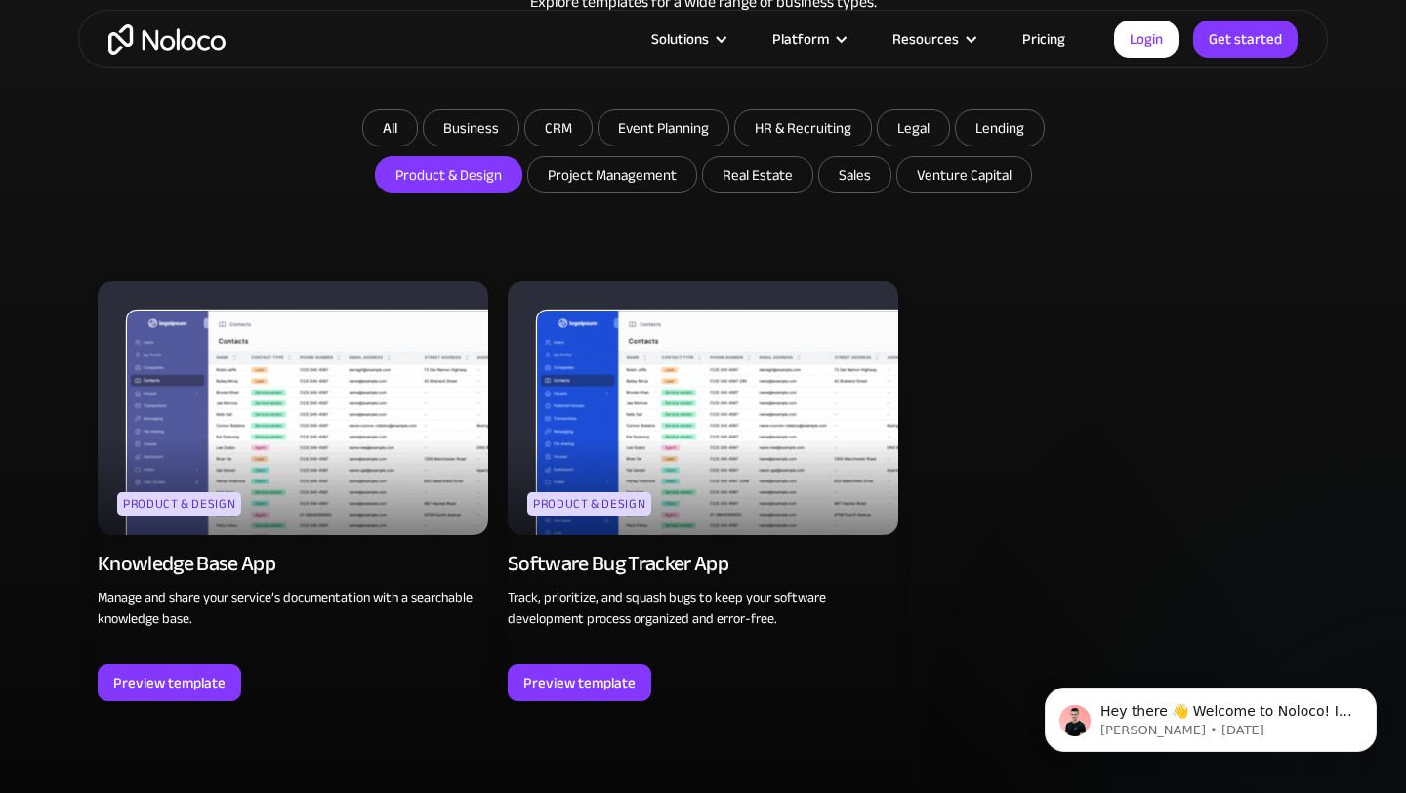
scroll to position [1142, 0]
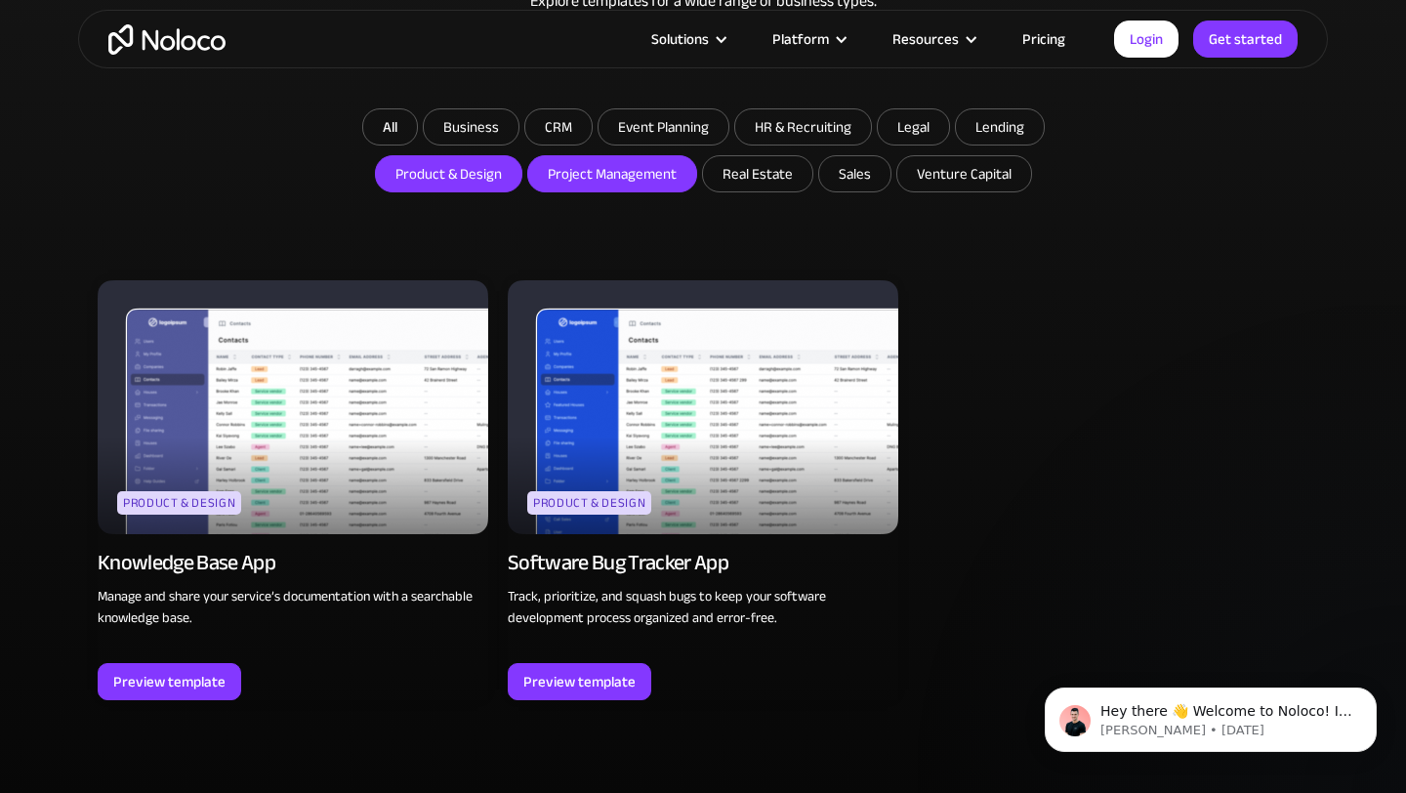
click at [601, 188] on input "Project Management" at bounding box center [612, 173] width 168 height 35
checkbox input "true"
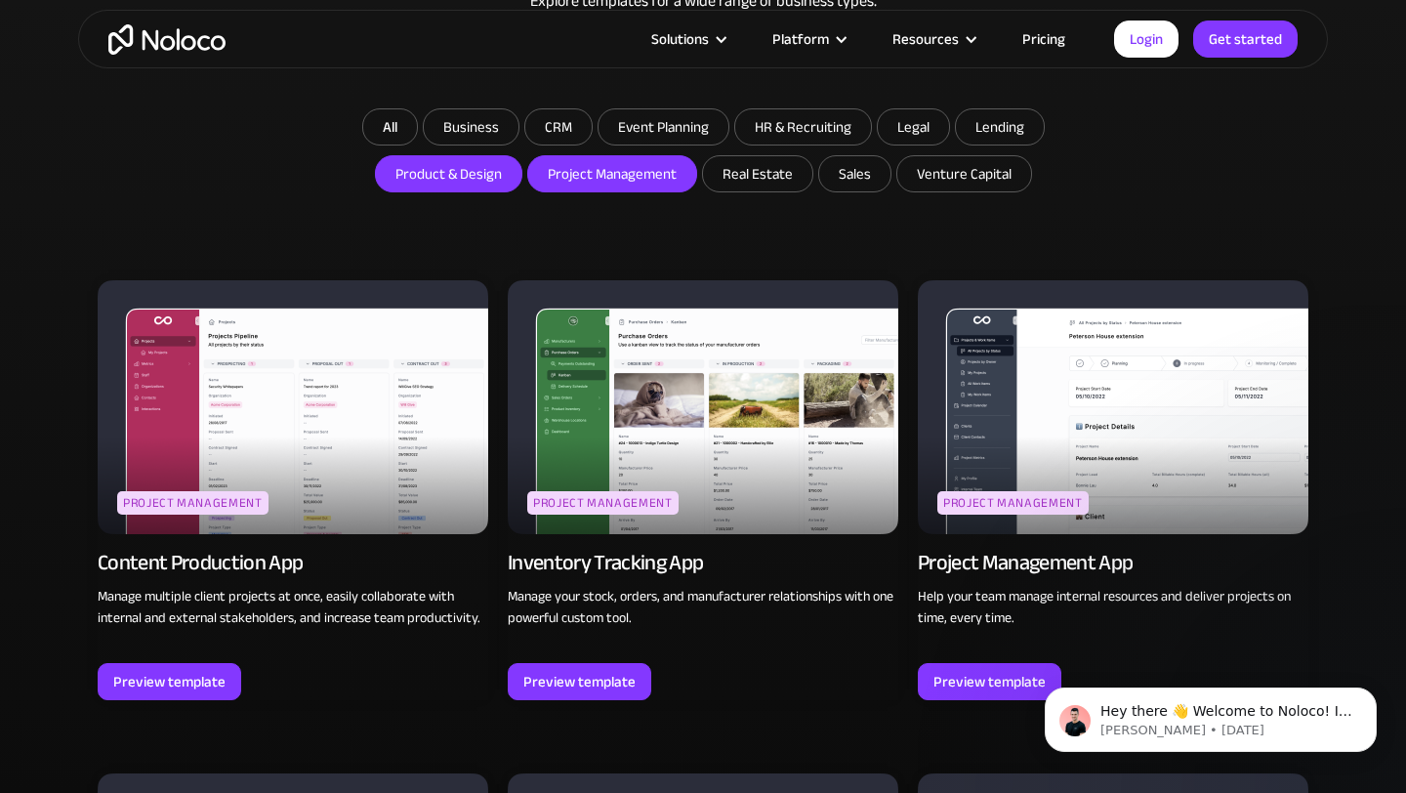
click at [497, 175] on input "Product & Design" at bounding box center [448, 173] width 145 height 35
checkbox input "false"
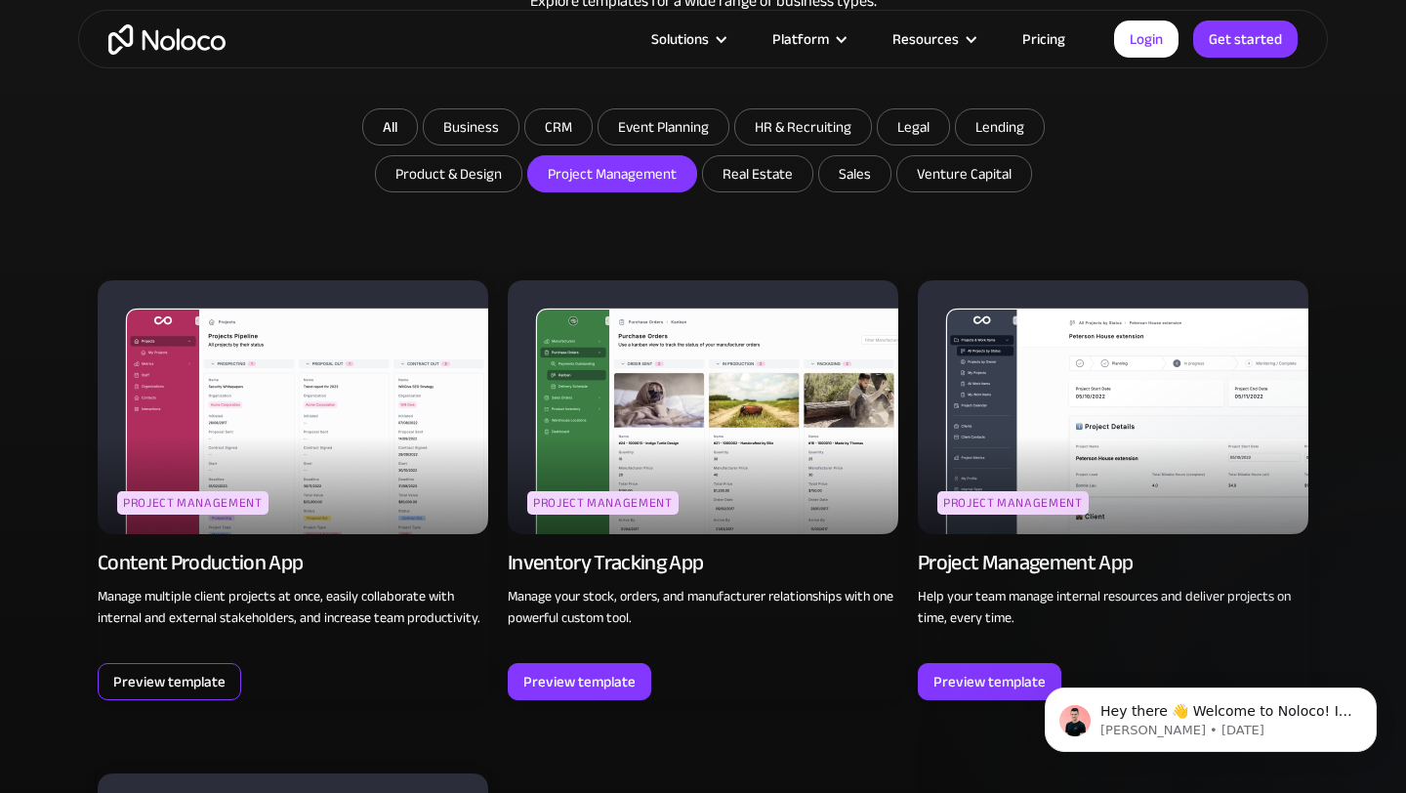
click at [216, 676] on div "Preview template" at bounding box center [169, 681] width 112 height 25
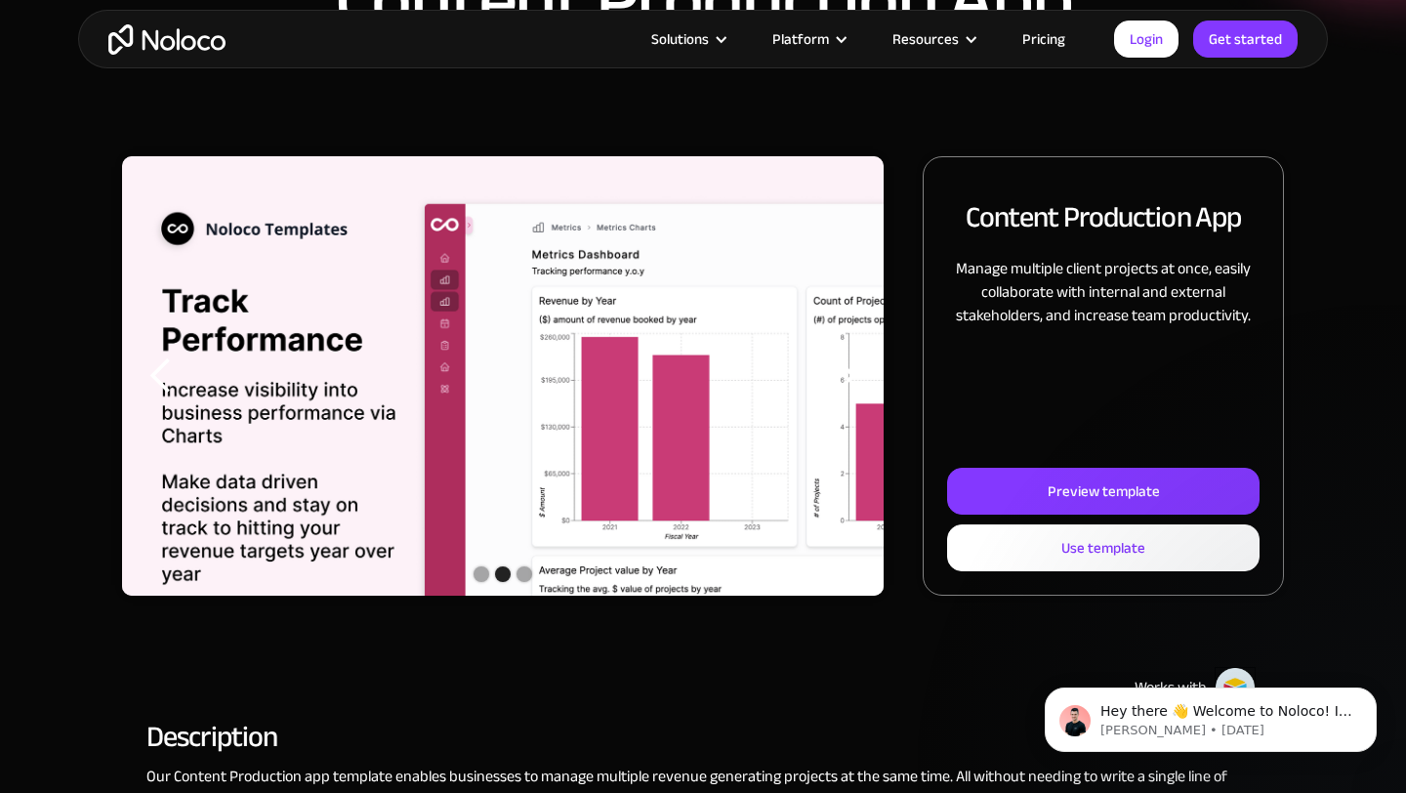
click at [173, 380] on div "previous slide" at bounding box center [161, 375] width 39 height 39
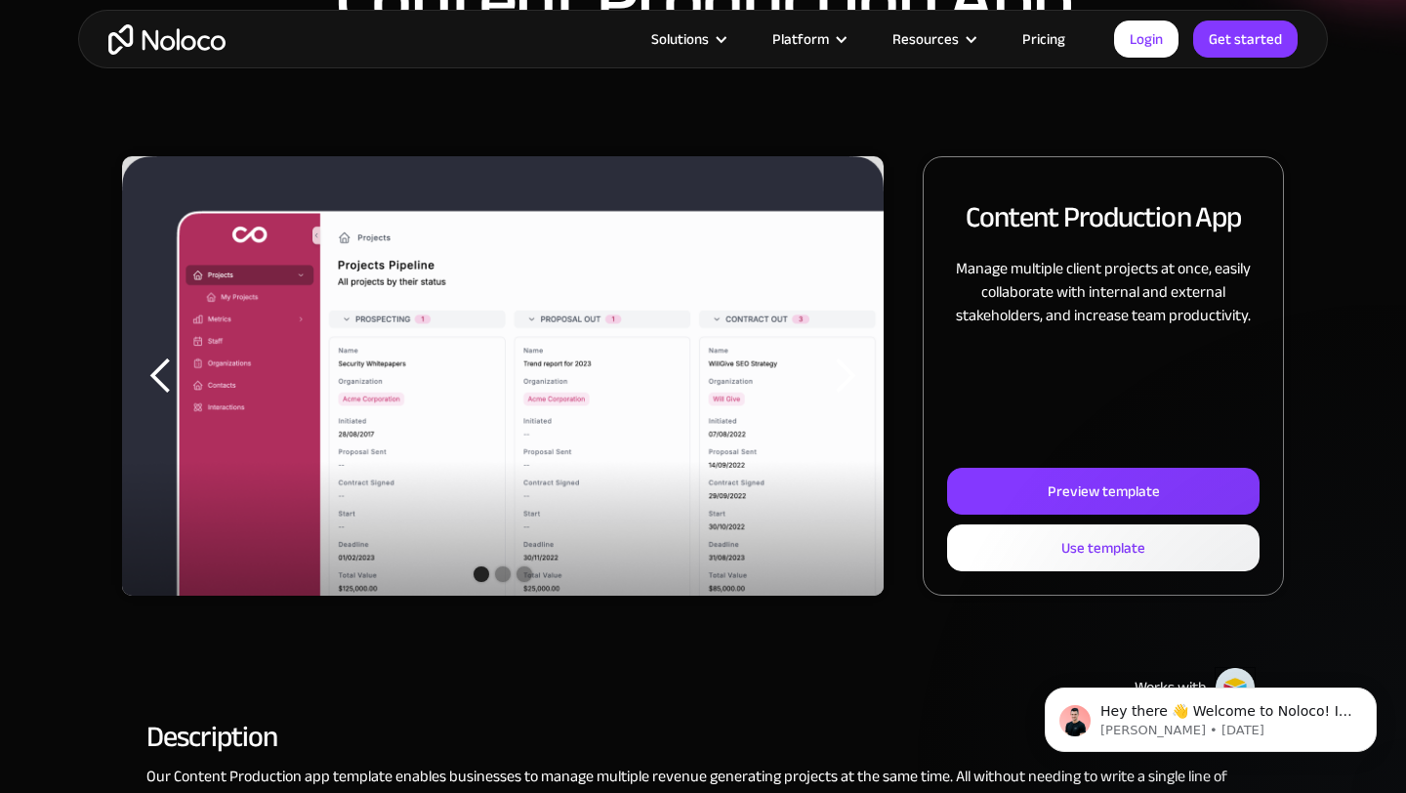
click at [170, 380] on div "previous slide" at bounding box center [161, 375] width 39 height 39
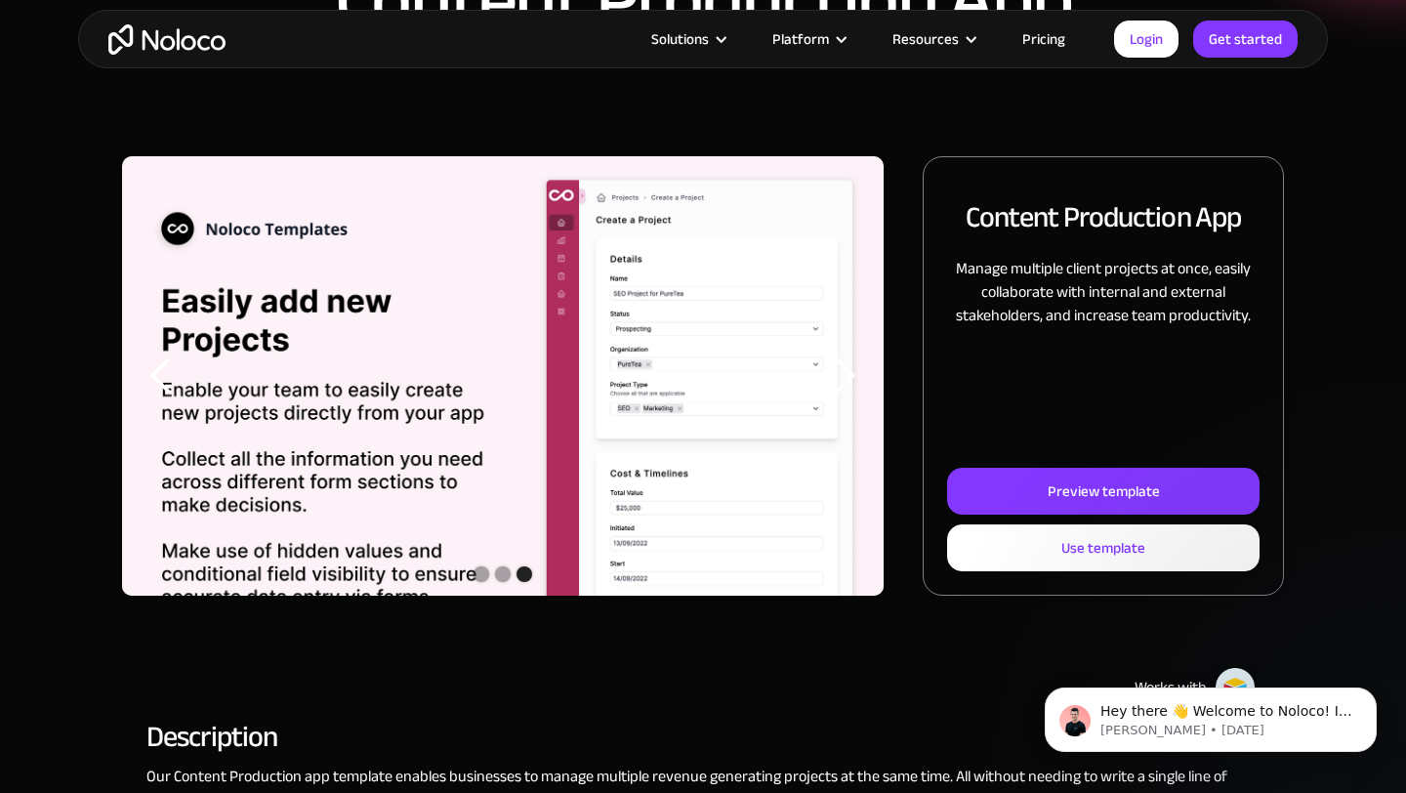
click at [170, 380] on div "previous slide" at bounding box center [161, 375] width 39 height 39
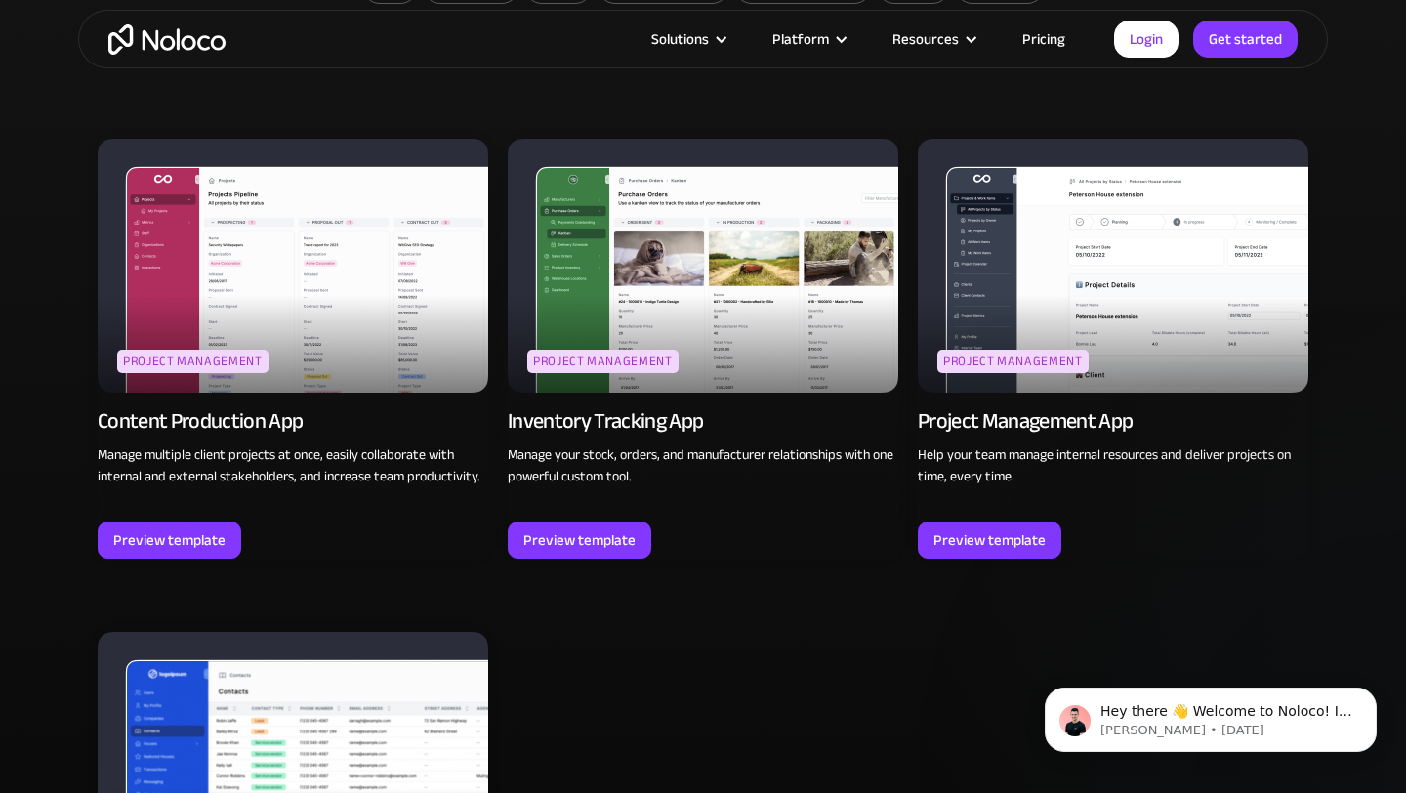
scroll to position [1273, 0]
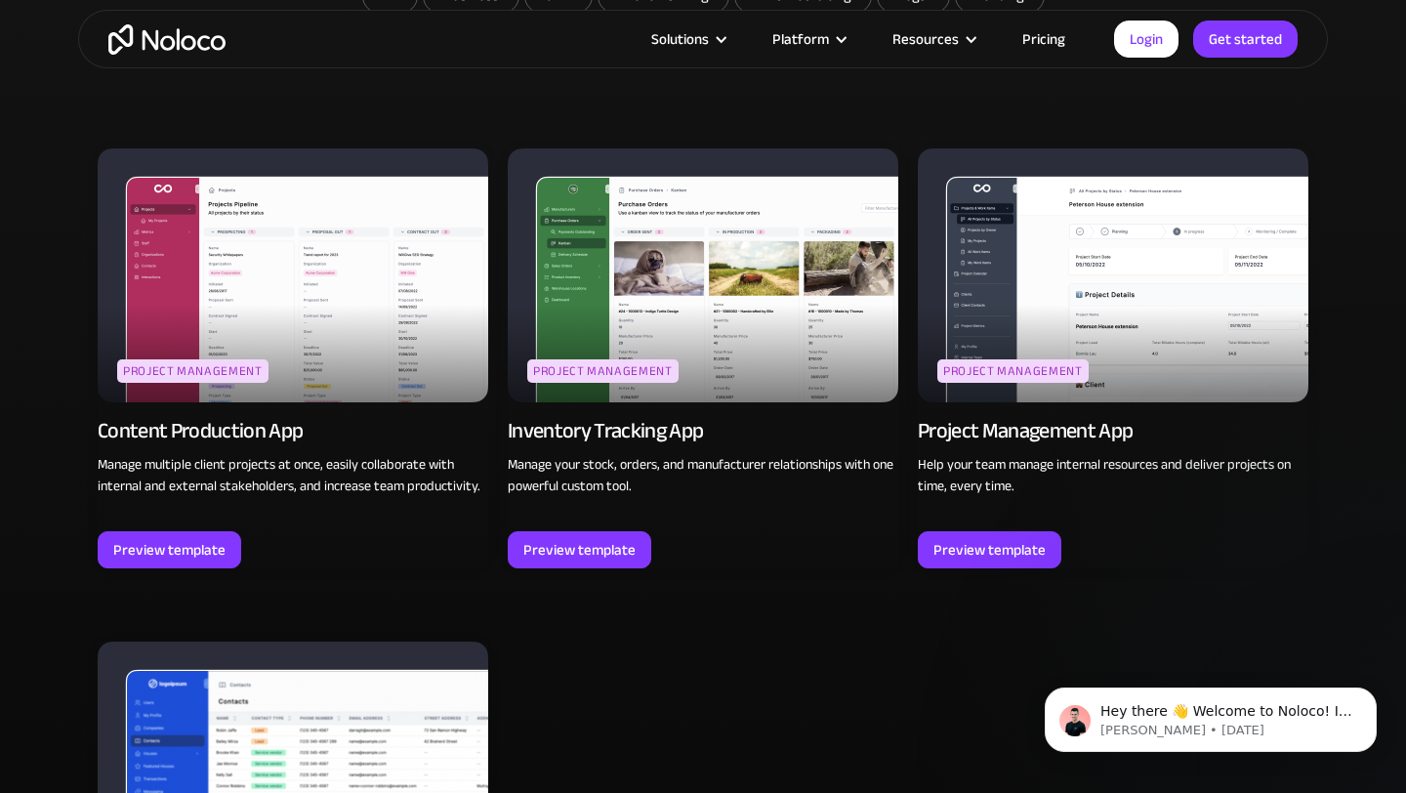
click at [622, 347] on img at bounding box center [703, 275] width 391 height 254
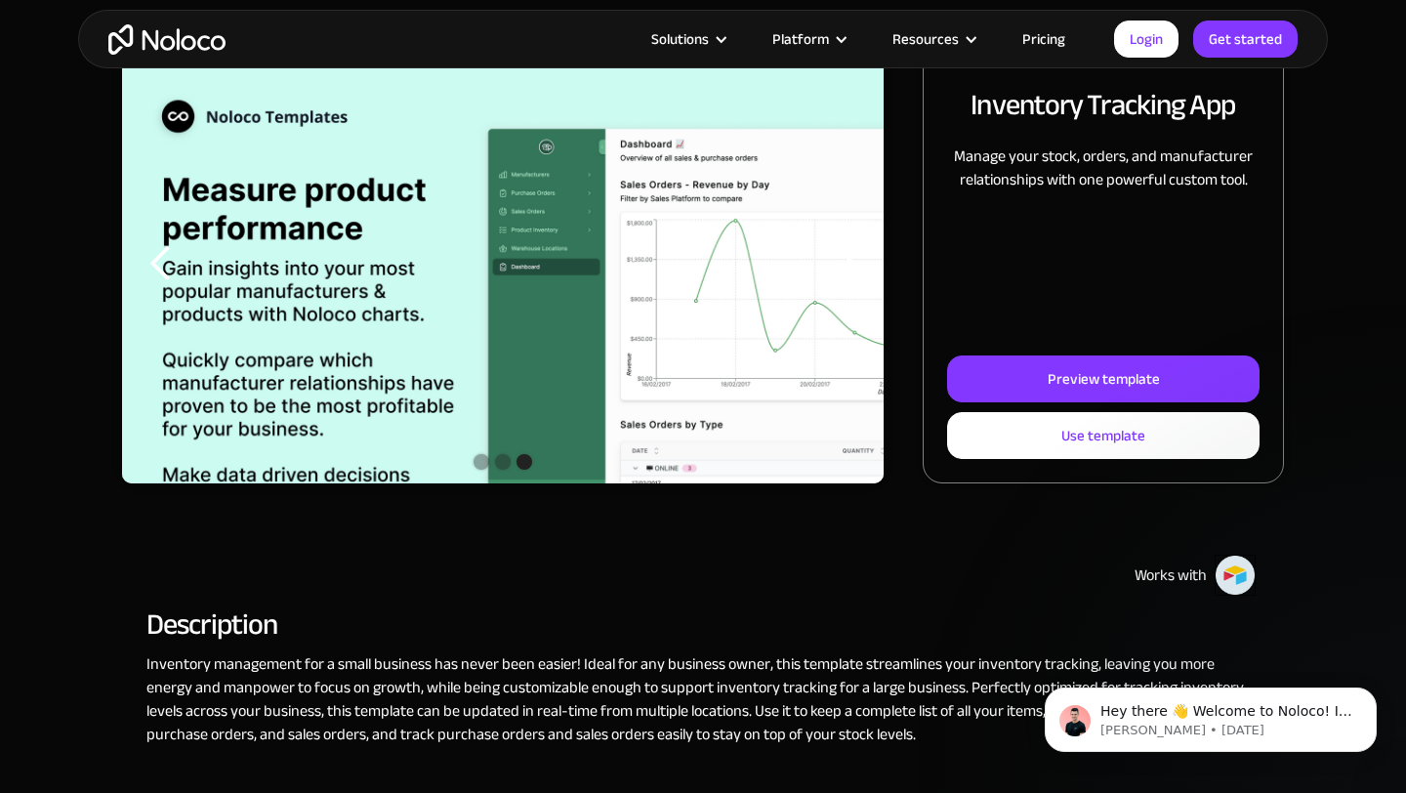
click at [167, 269] on div "previous slide" at bounding box center [161, 263] width 39 height 39
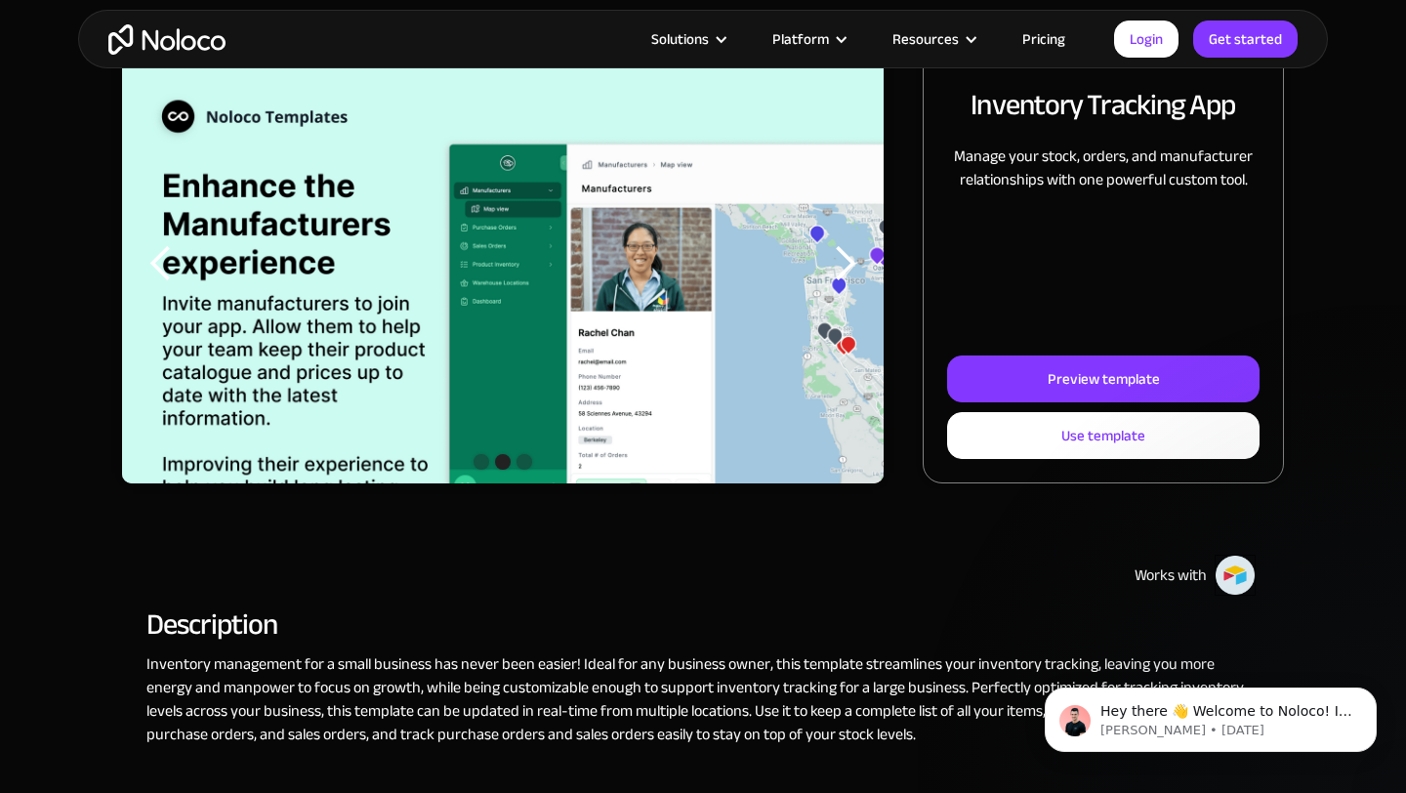
click at [167, 269] on div "previous slide" at bounding box center [161, 263] width 39 height 39
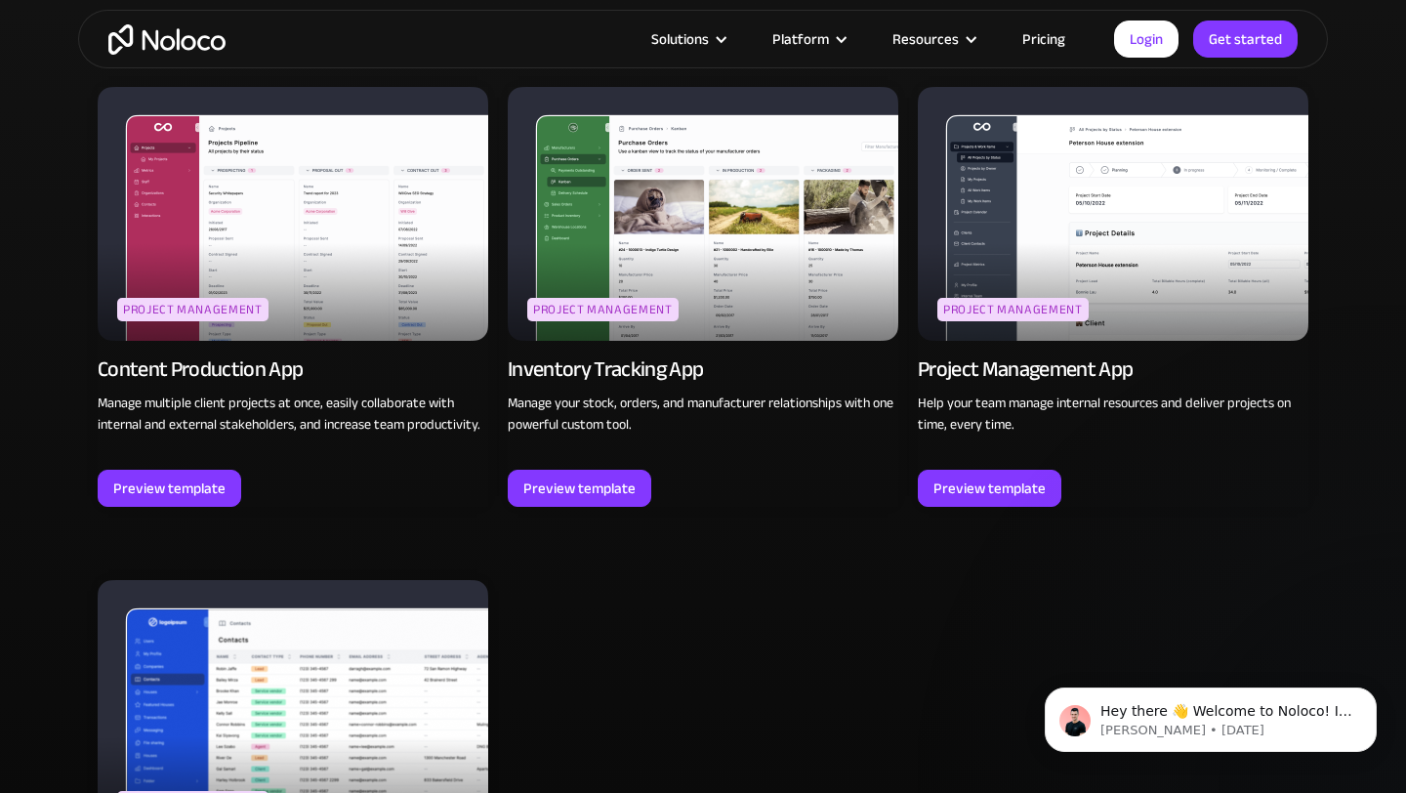
scroll to position [1358, 0]
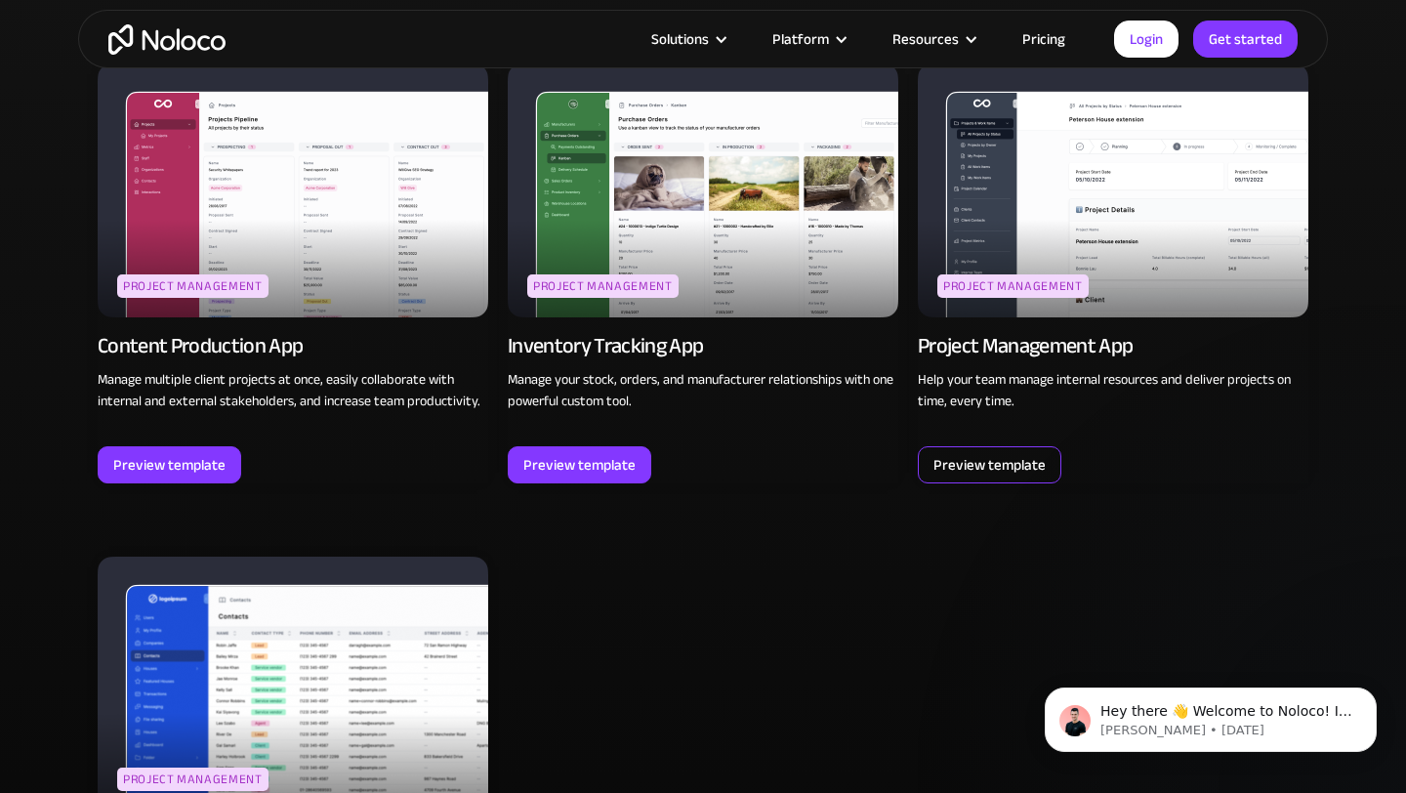
click at [1008, 474] on div "Preview template" at bounding box center [990, 464] width 112 height 25
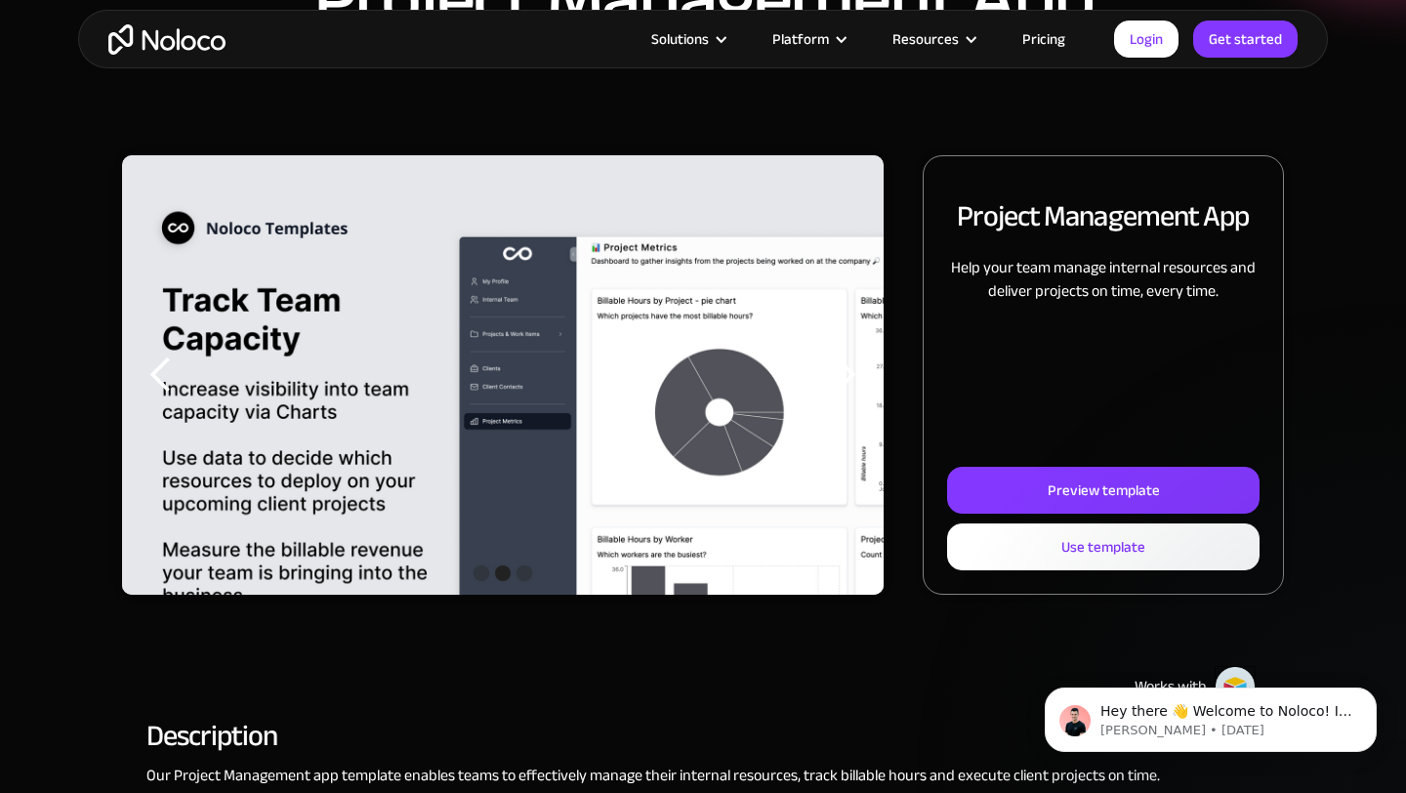
scroll to position [163, 0]
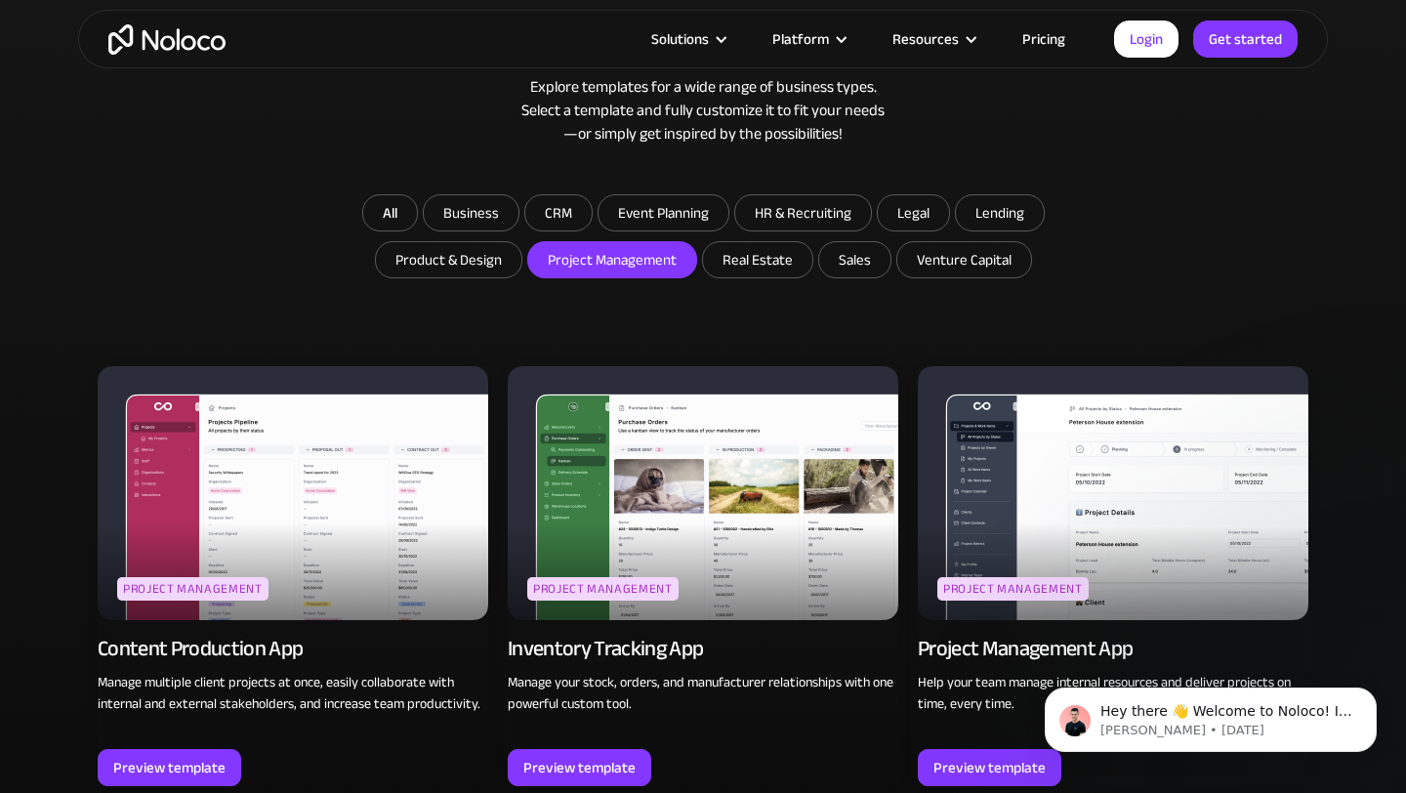
scroll to position [1063, 0]
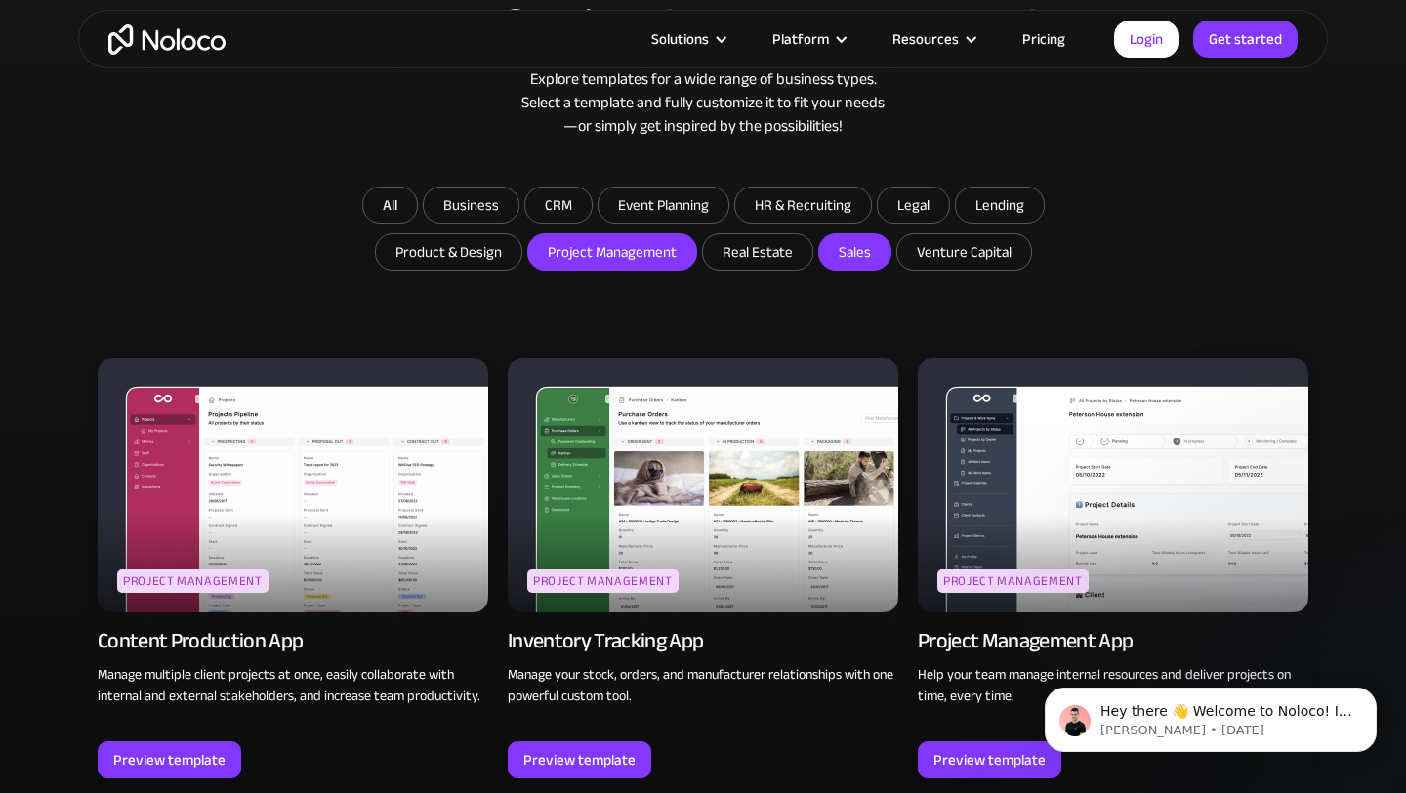
click at [862, 251] on input "Sales" at bounding box center [854, 251] width 71 height 35
checkbox input "true"
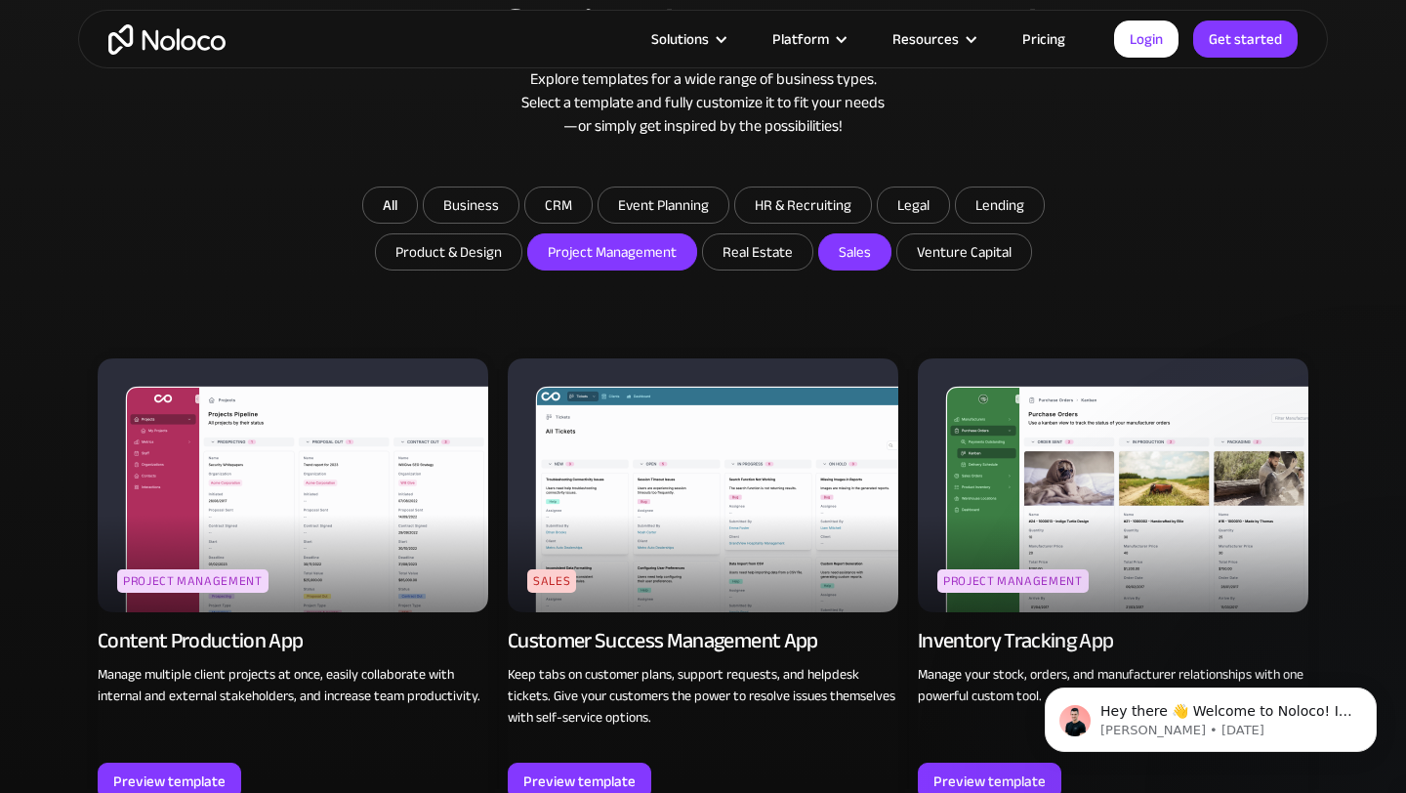
click at [679, 254] on input "Project Management" at bounding box center [612, 251] width 168 height 35
checkbox input "false"
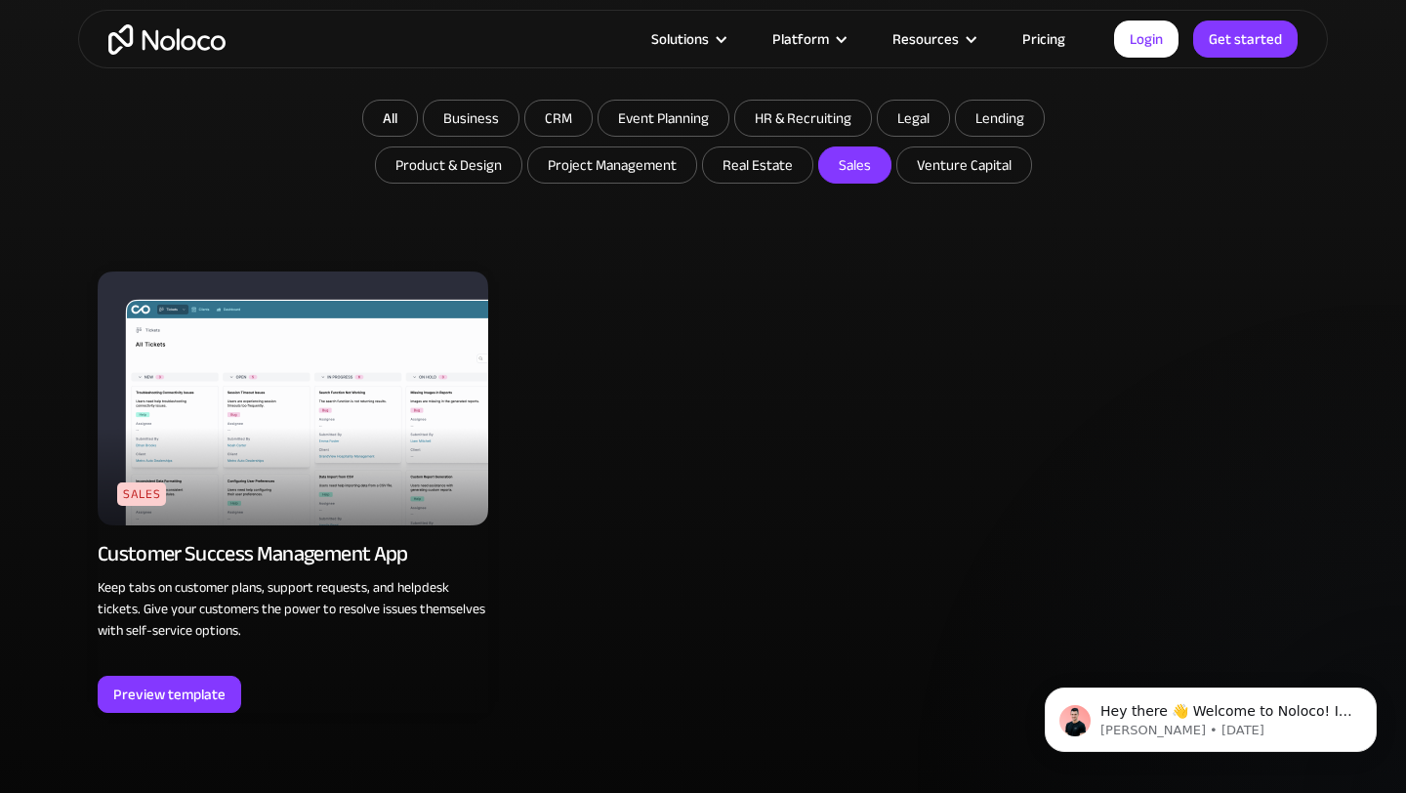
scroll to position [1172, 0]
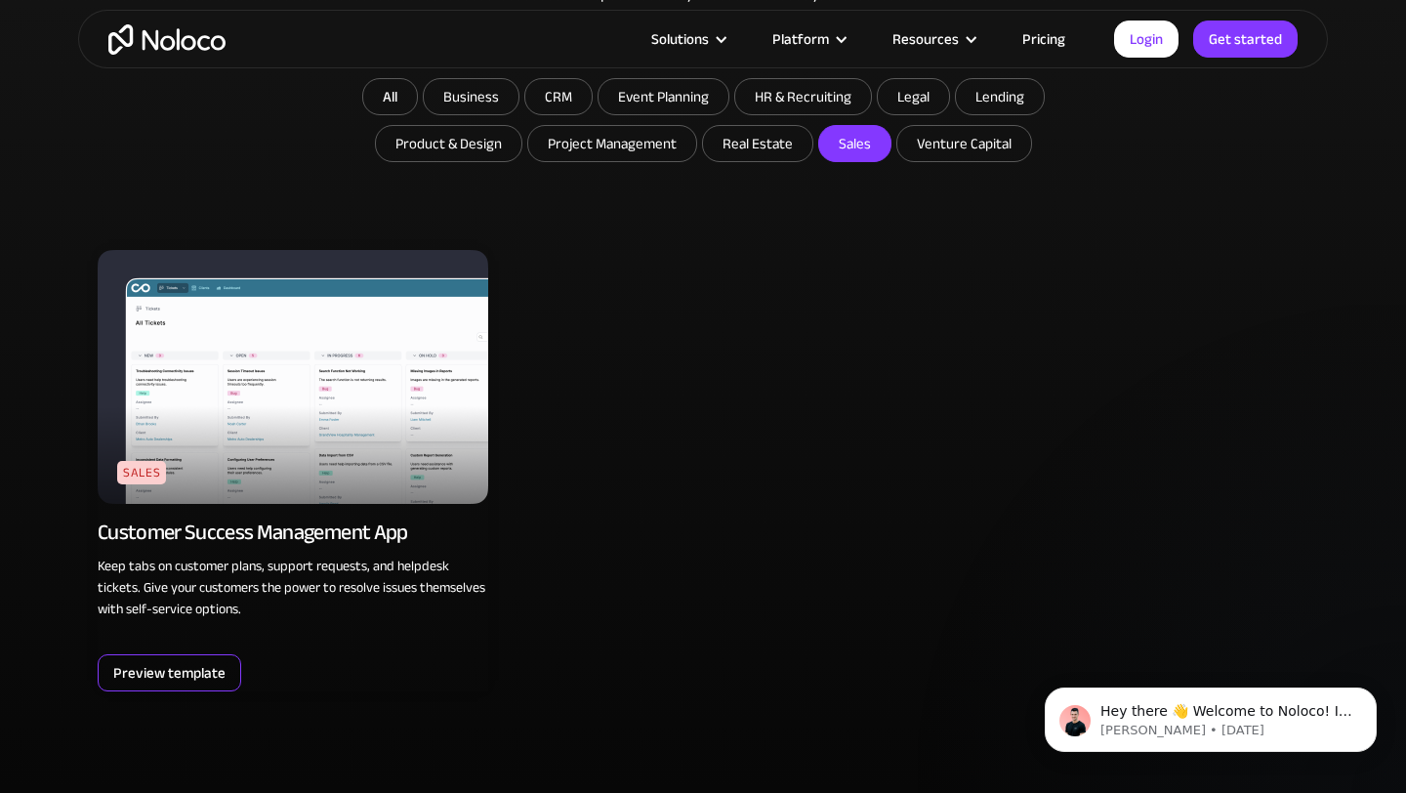
click at [148, 677] on div "Preview template" at bounding box center [169, 672] width 112 height 25
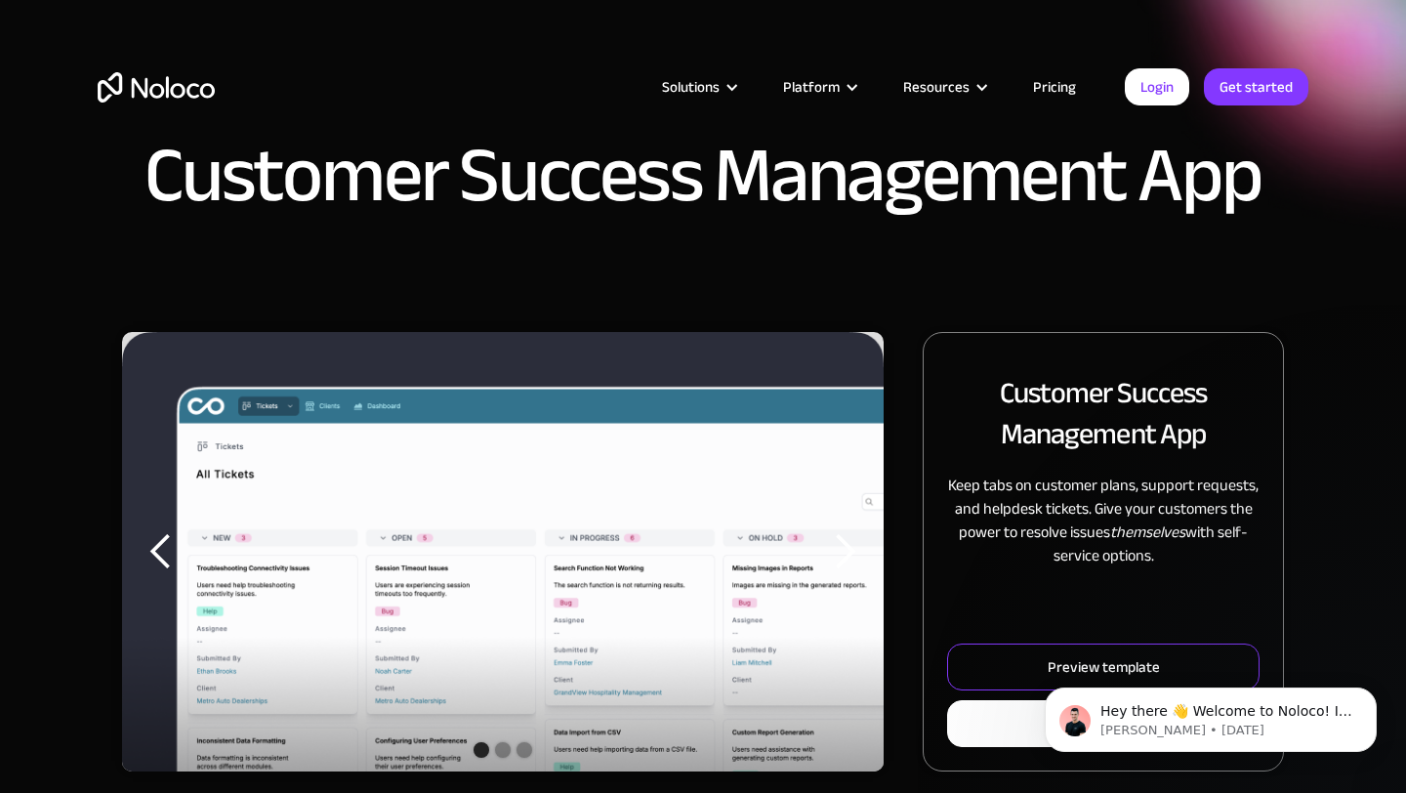
click at [1016, 660] on link "Preview template" at bounding box center [1103, 667] width 312 height 47
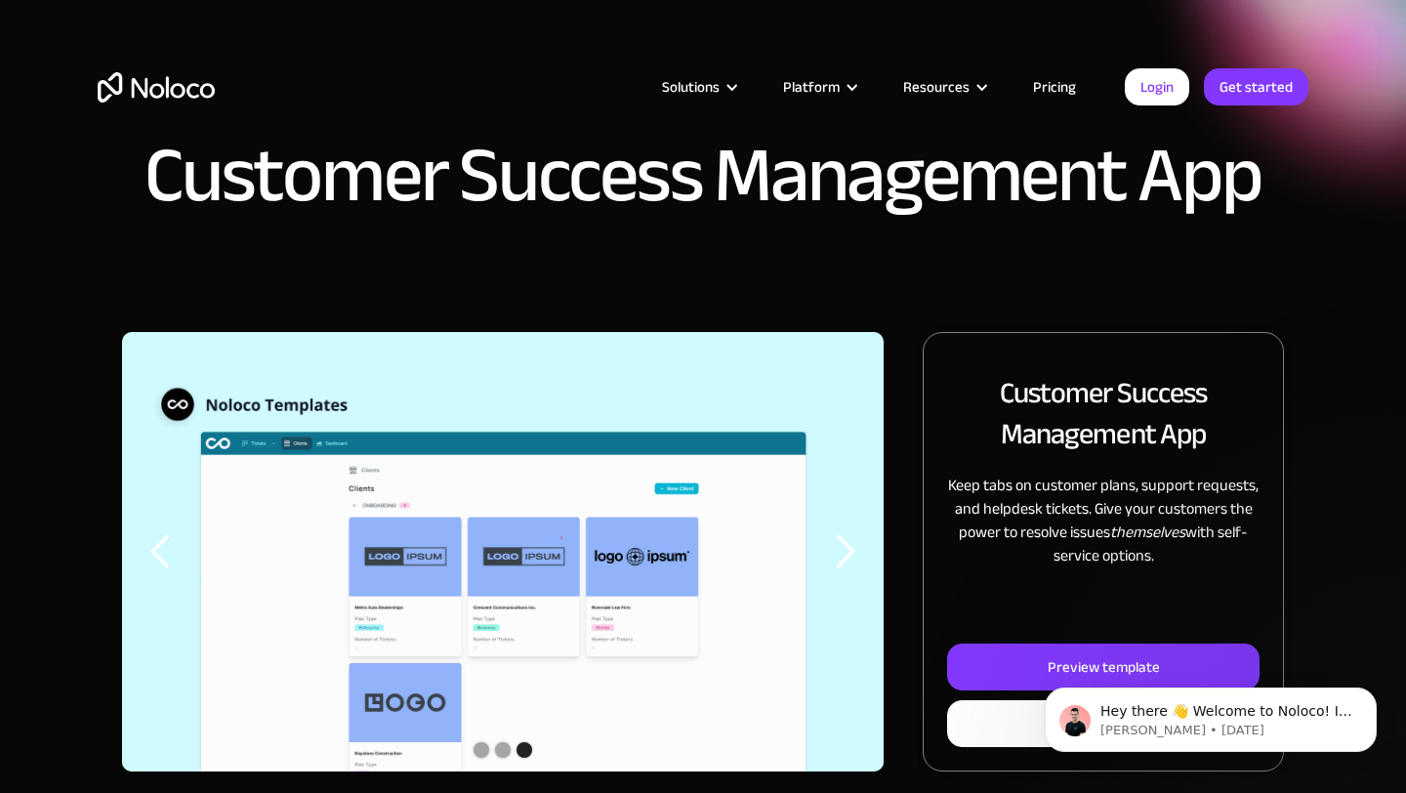
click at [583, 65] on div "Solutions Use Cases Business Types Project Management Keep track of customers, …" at bounding box center [703, 106] width 1250 height 115
click at [187, 82] on img "home" at bounding box center [156, 87] width 117 height 30
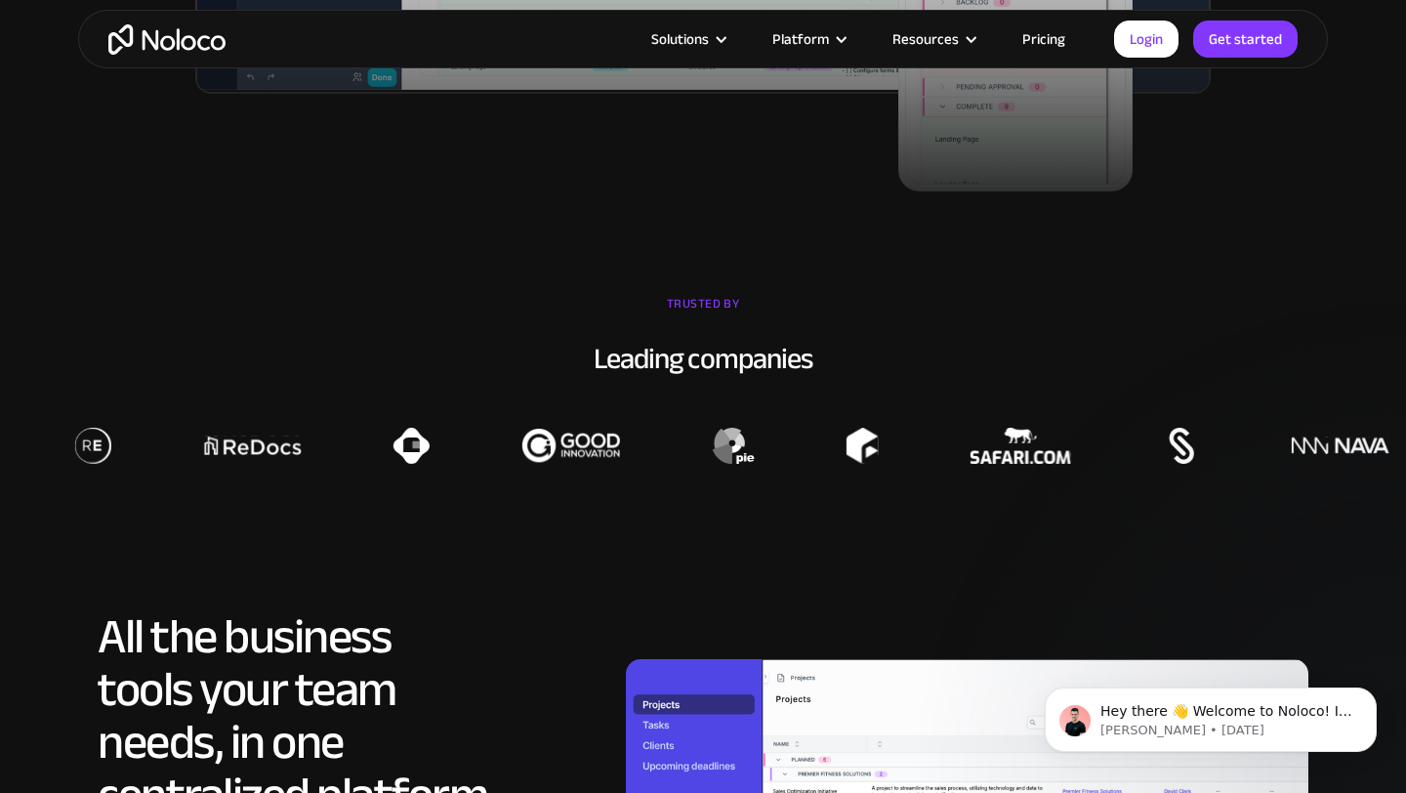
scroll to position [1260, 0]
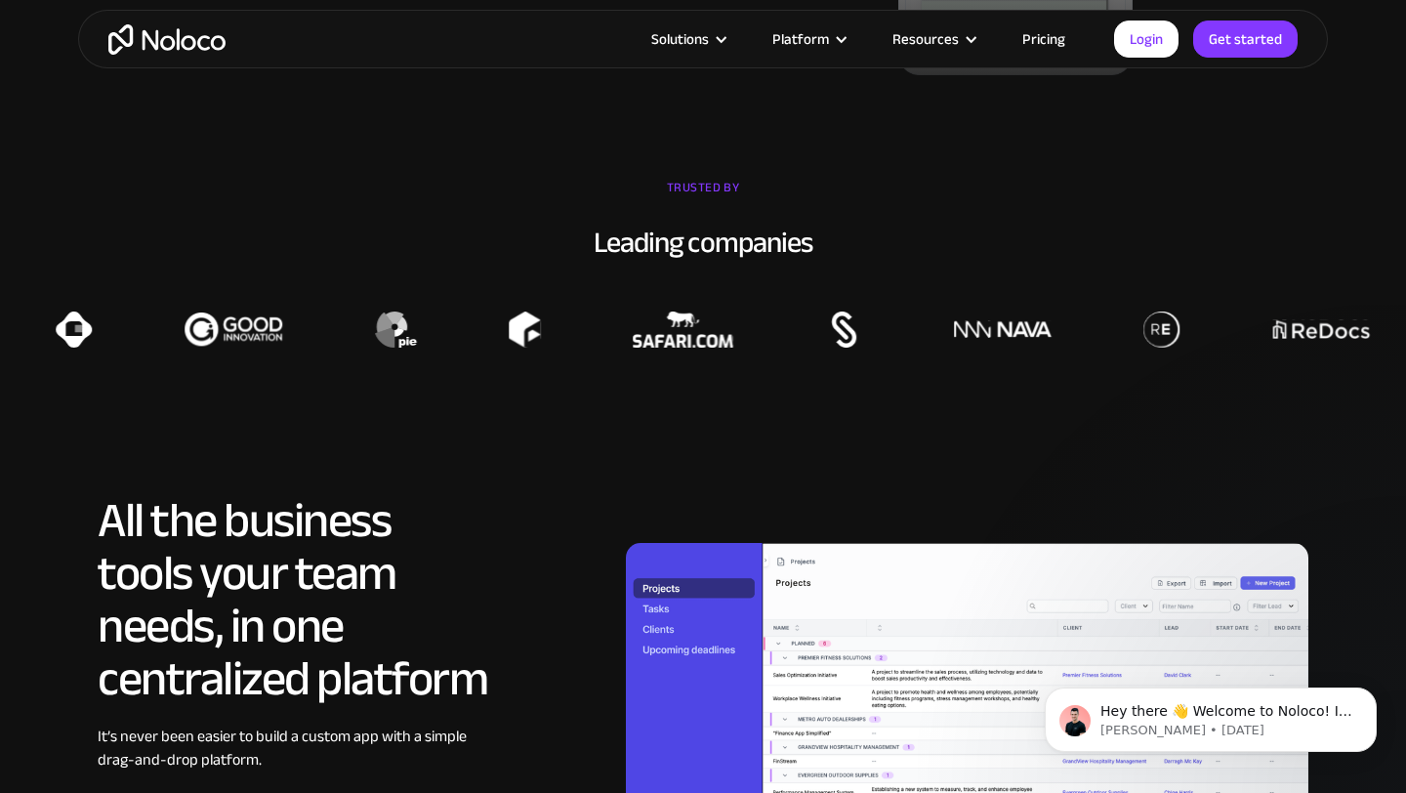
click at [676, 340] on img at bounding box center [684, 330] width 101 height 36
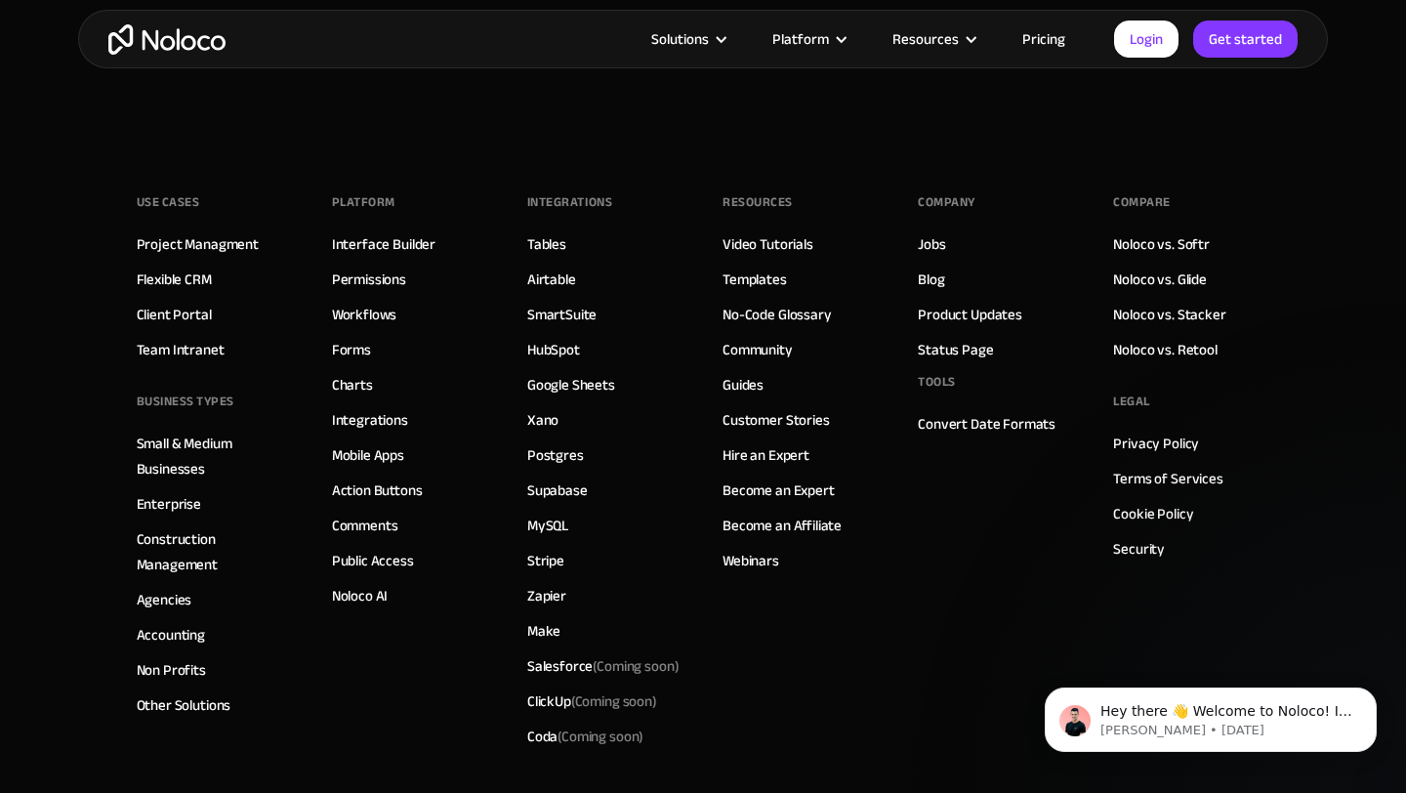
scroll to position [10871, 0]
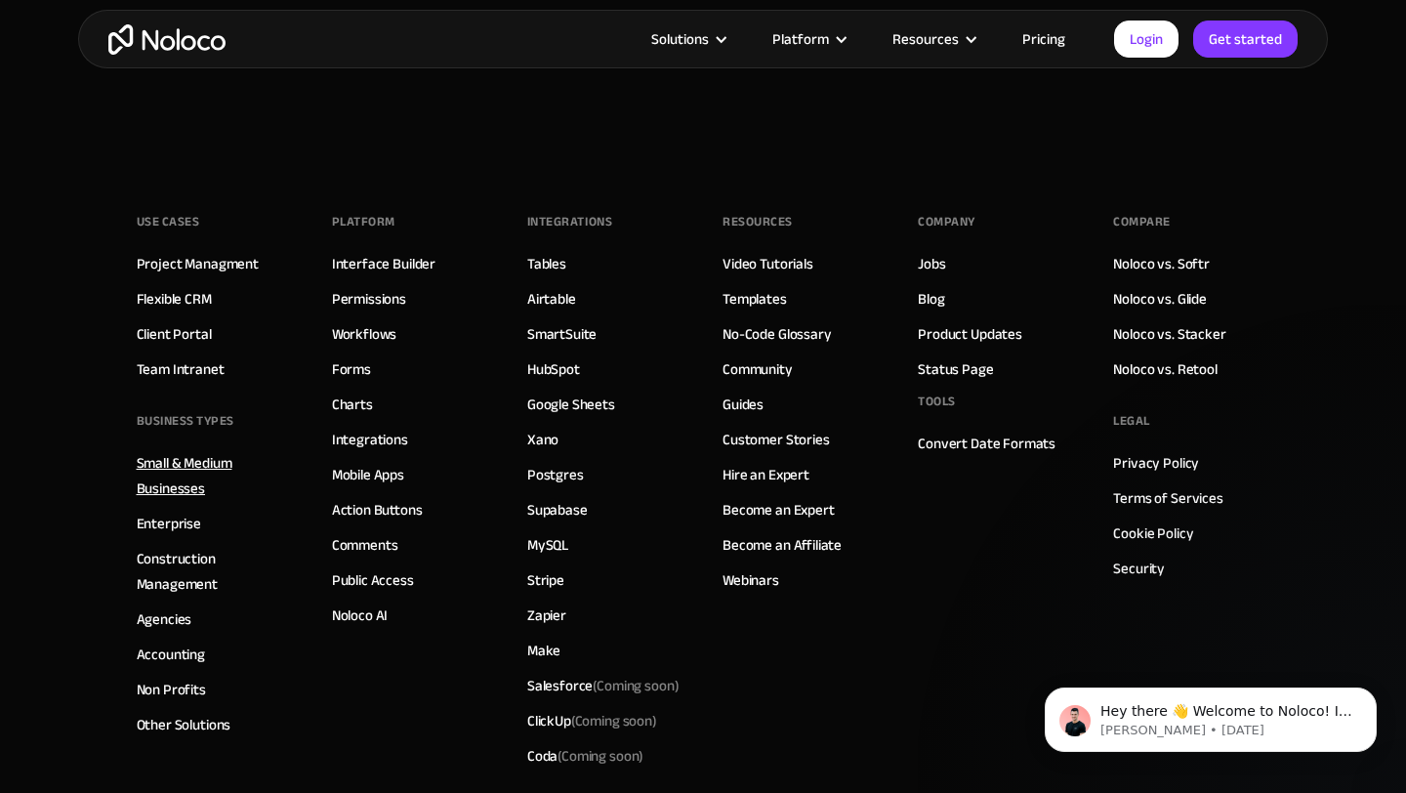
click at [195, 465] on link "Small & Medium Businesses" at bounding box center [215, 475] width 156 height 51
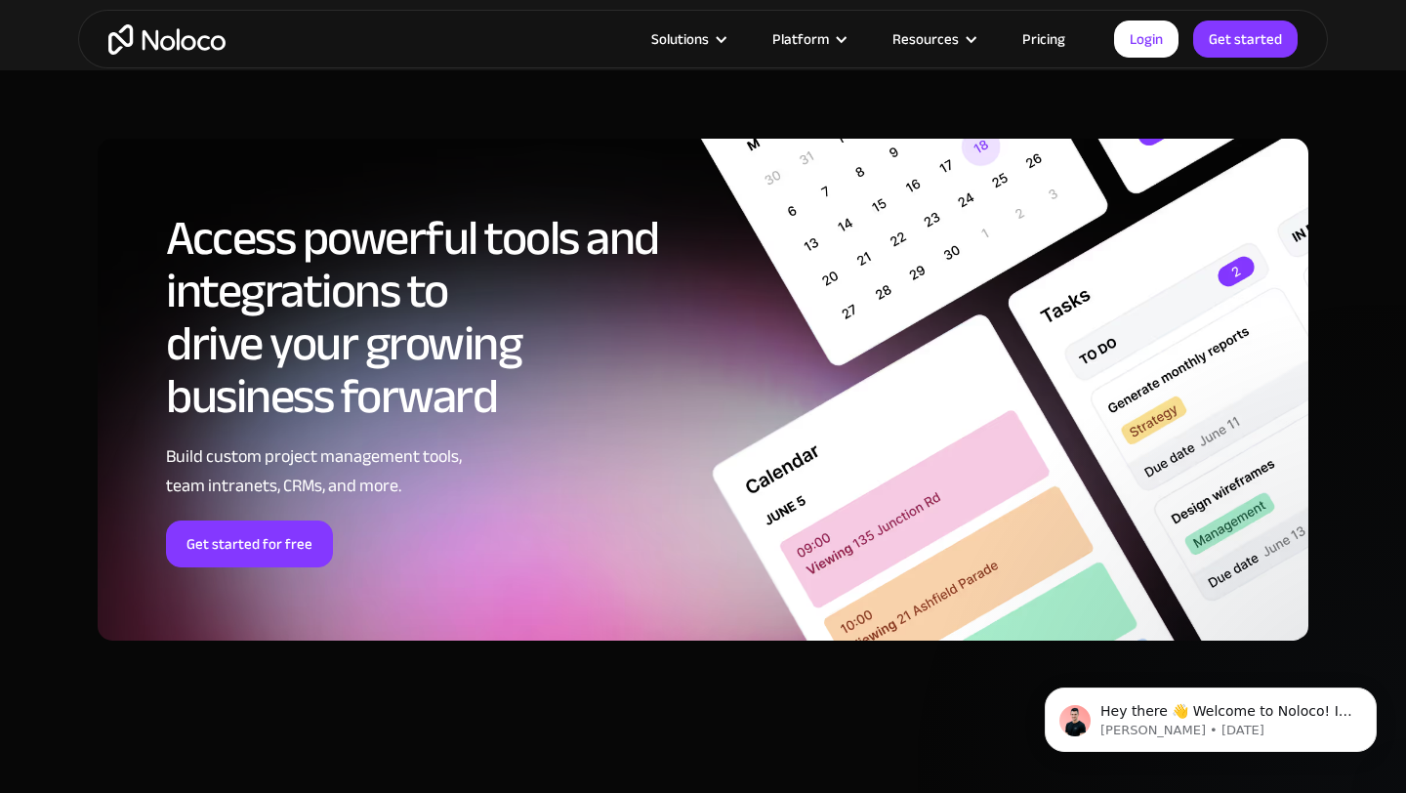
scroll to position [8705, 0]
